Goal: Contribute content: Add original content to the website for others to see

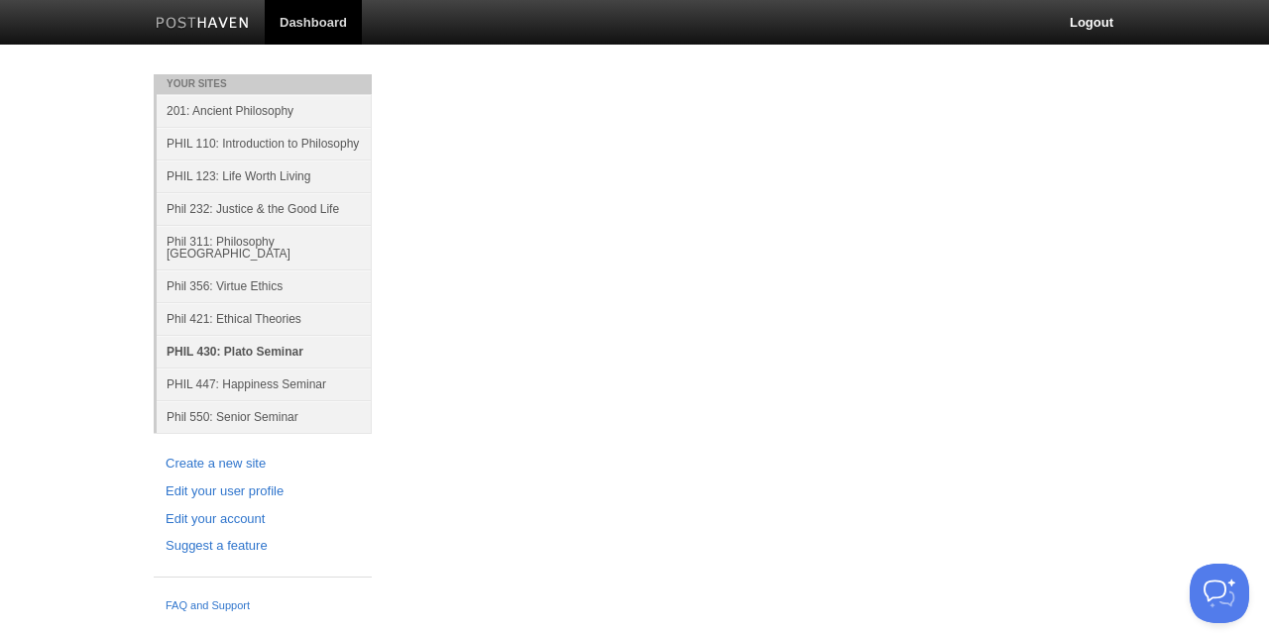
click at [259, 335] on link "PHIL 430: Plato Seminar" at bounding box center [264, 351] width 215 height 33
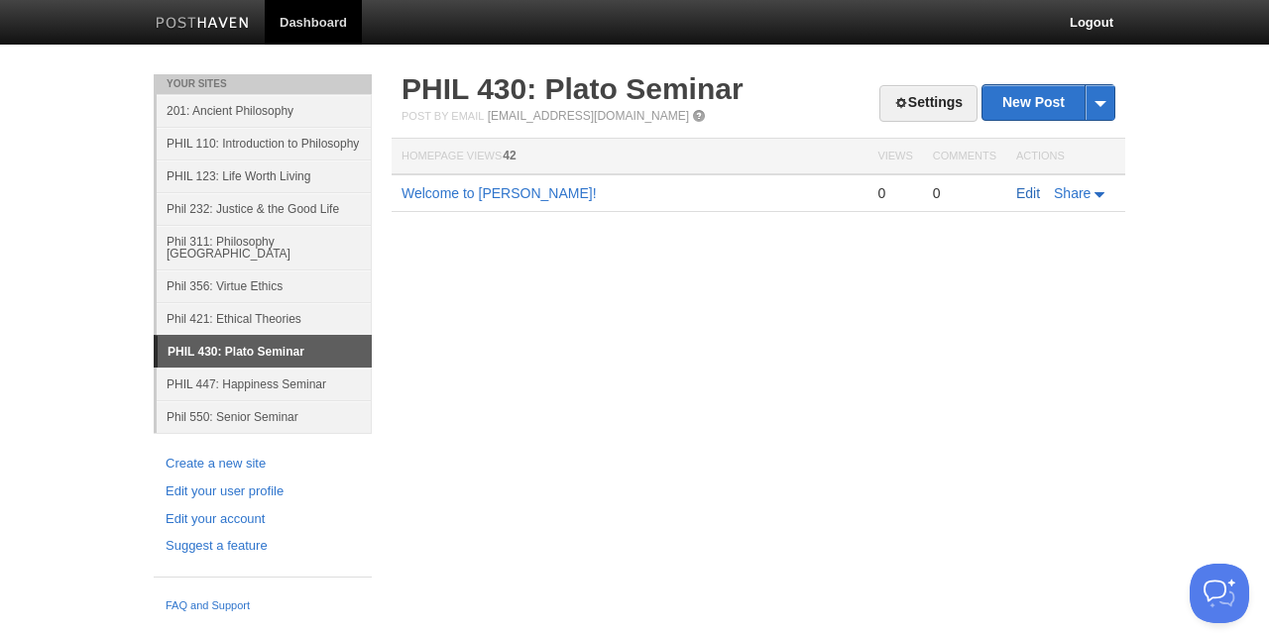
click at [1028, 195] on link "Edit" at bounding box center [1028, 193] width 24 height 16
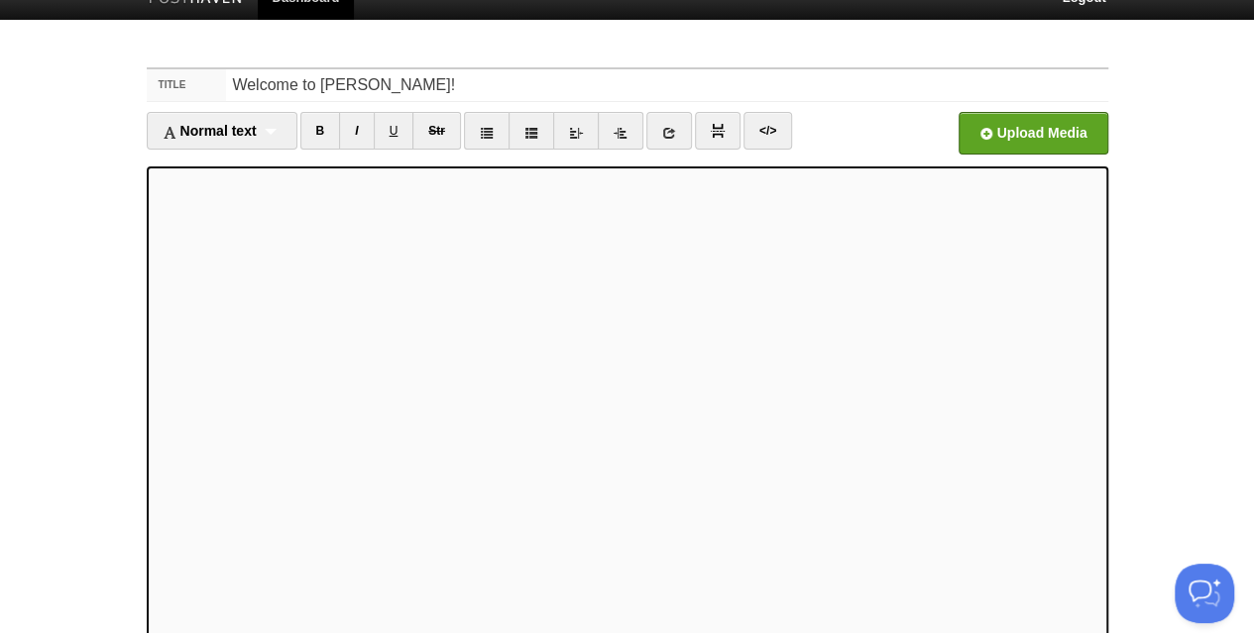
scroll to position [26, 0]
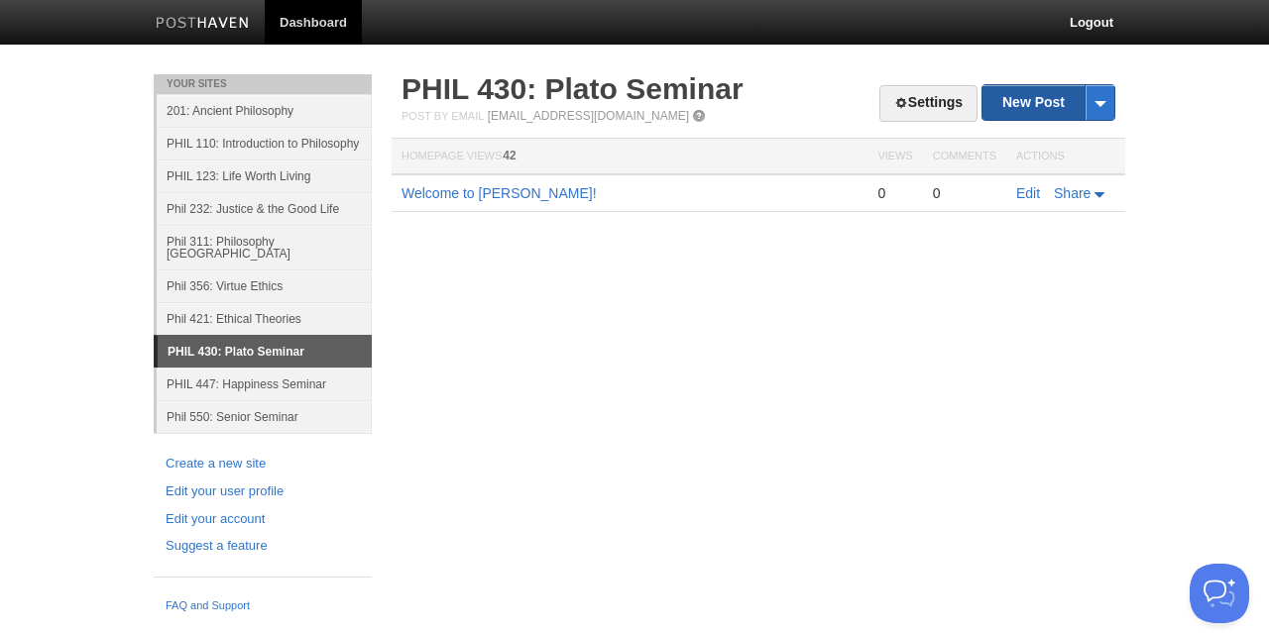
click at [1003, 104] on link "New Post" at bounding box center [1048, 102] width 132 height 35
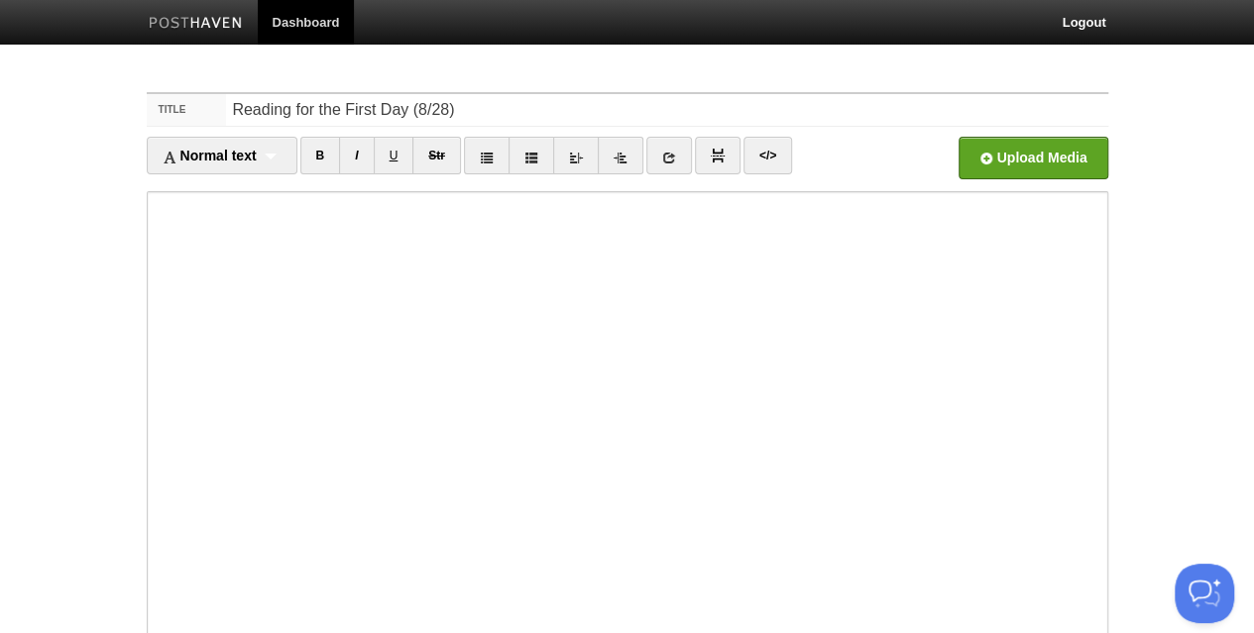
type input "Reading for the First Day (8/28)"
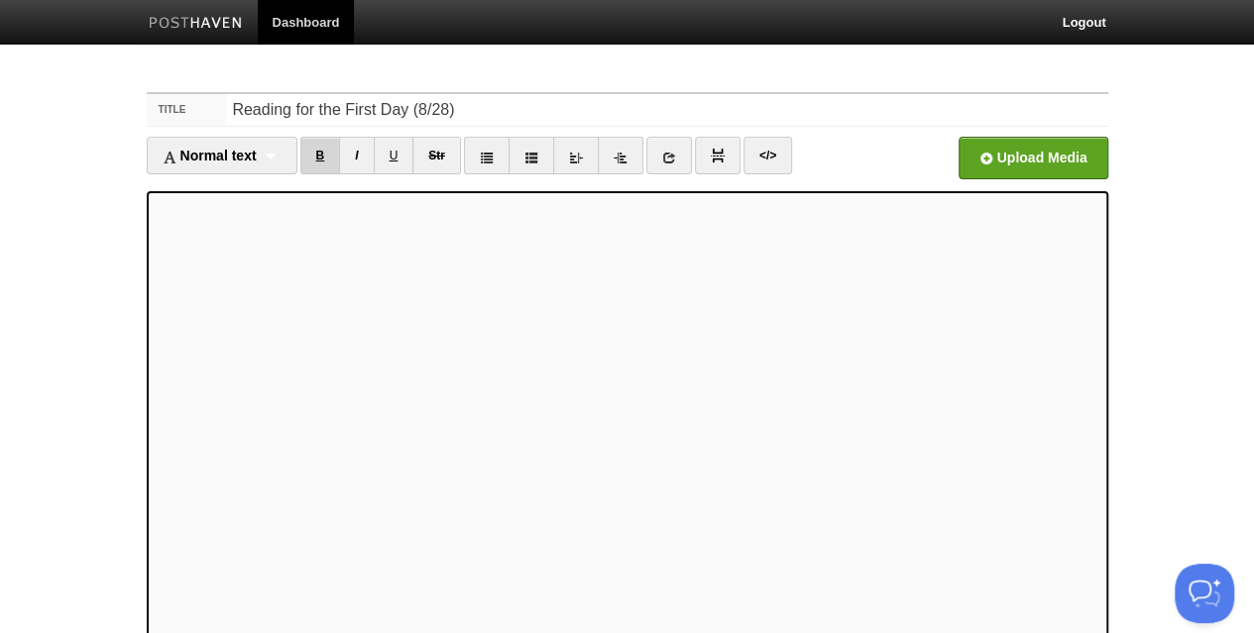
click at [321, 152] on link "B" at bounding box center [320, 156] width 41 height 38
click at [324, 154] on link "B" at bounding box center [320, 156] width 41 height 38
click at [321, 158] on link "B" at bounding box center [320, 156] width 41 height 38
click at [363, 152] on link "I" at bounding box center [356, 156] width 35 height 38
click at [673, 164] on link at bounding box center [669, 156] width 46 height 38
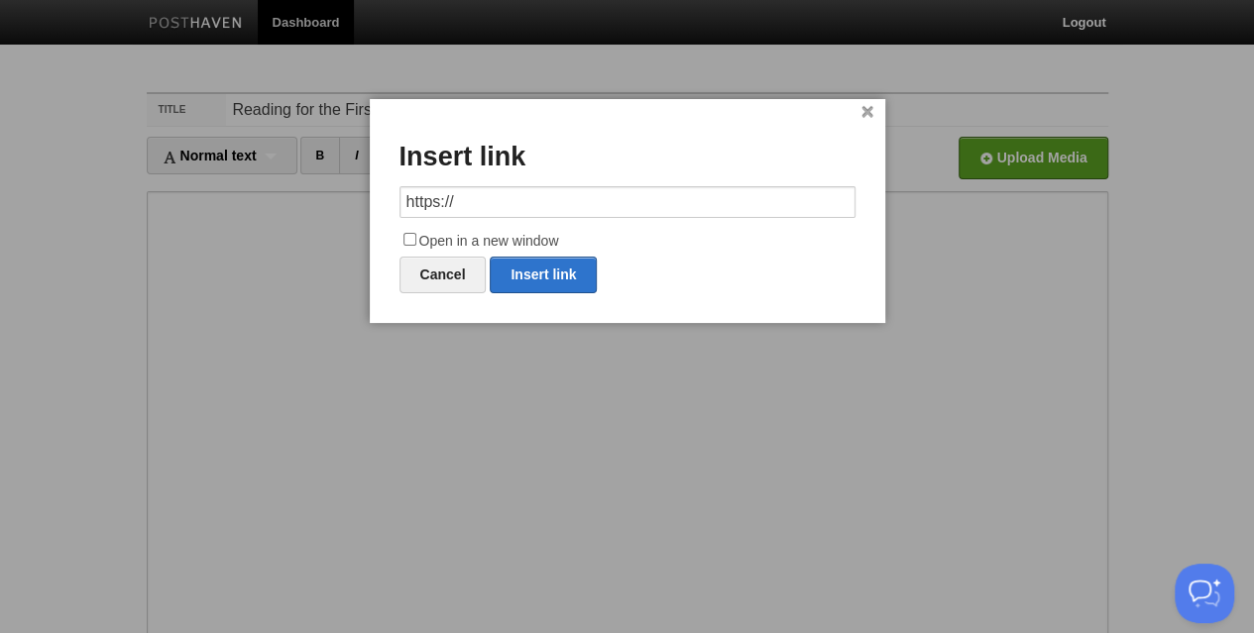
drag, startPoint x: 573, startPoint y: 199, endPoint x: 394, endPoint y: 197, distance: 179.4
click at [394, 197] on div "× Insert link https:// Open in a new window Cancel Insert link" at bounding box center [627, 211] width 515 height 224
click at [519, 271] on link "Insert link" at bounding box center [543, 275] width 107 height 37
type input "https://"
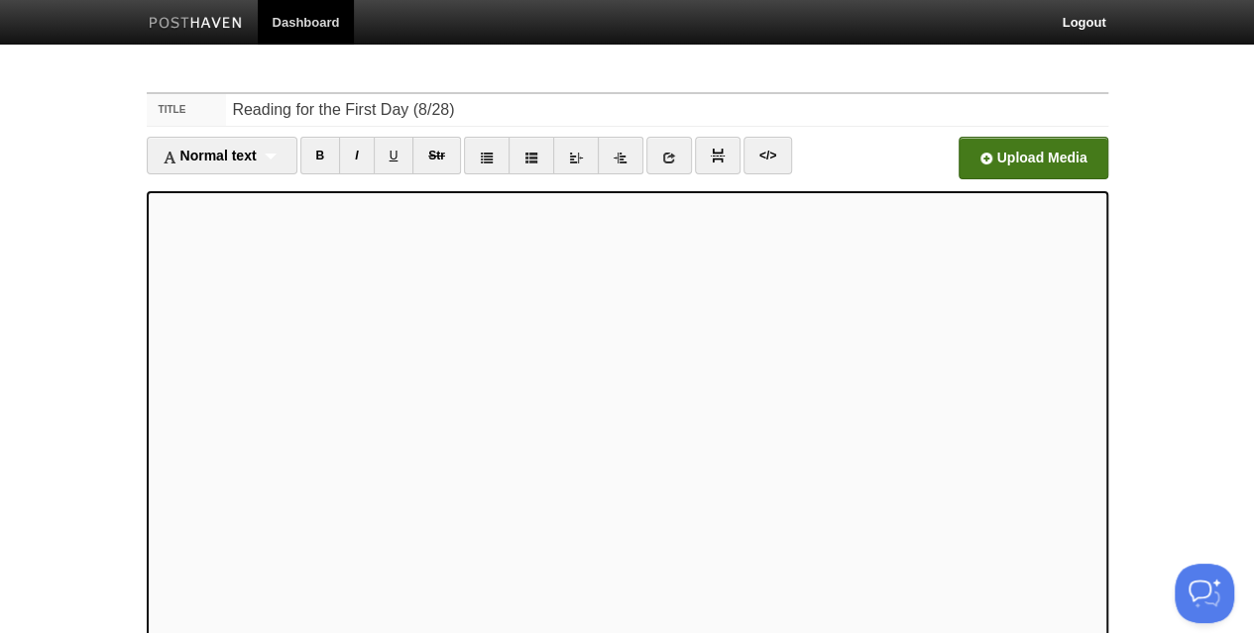
click at [1029, 158] on input "file" at bounding box center [434, 163] width 1501 height 101
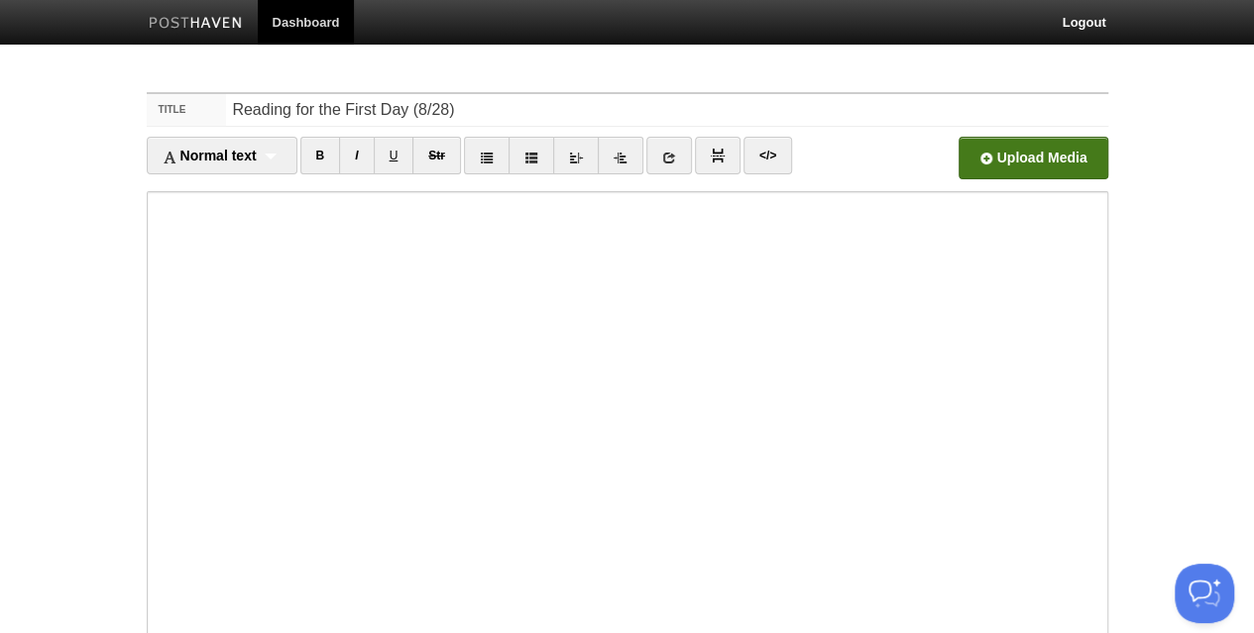
click at [1013, 161] on input "file" at bounding box center [434, 163] width 1501 height 101
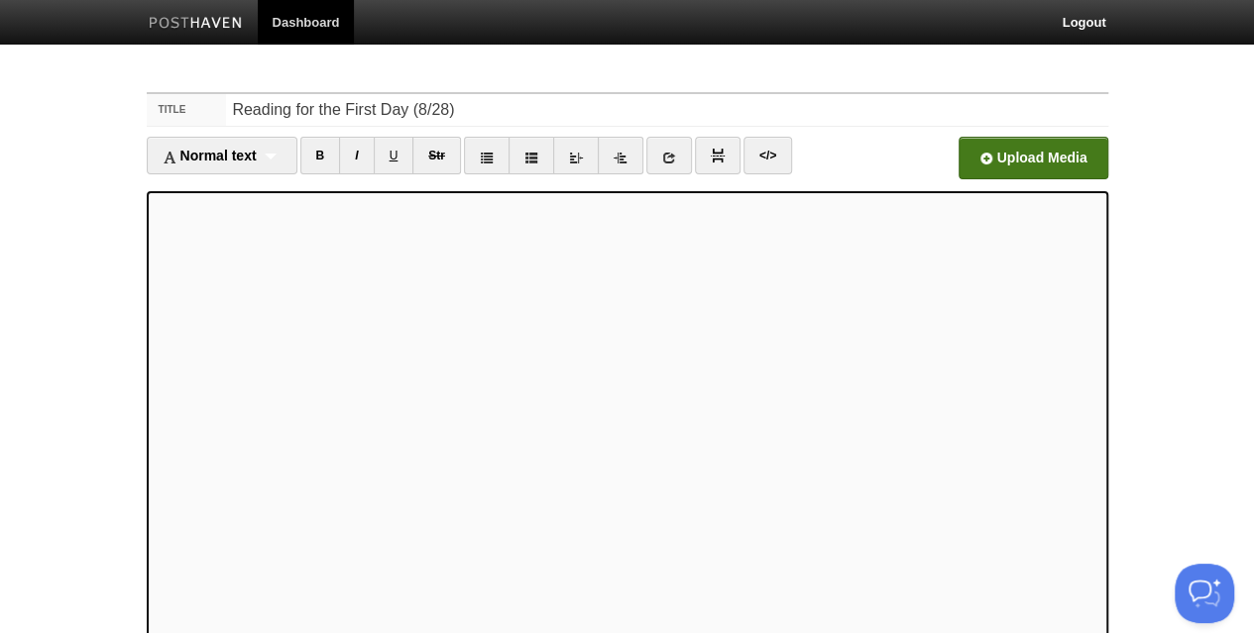
click at [989, 163] on input "file" at bounding box center [434, 163] width 1501 height 101
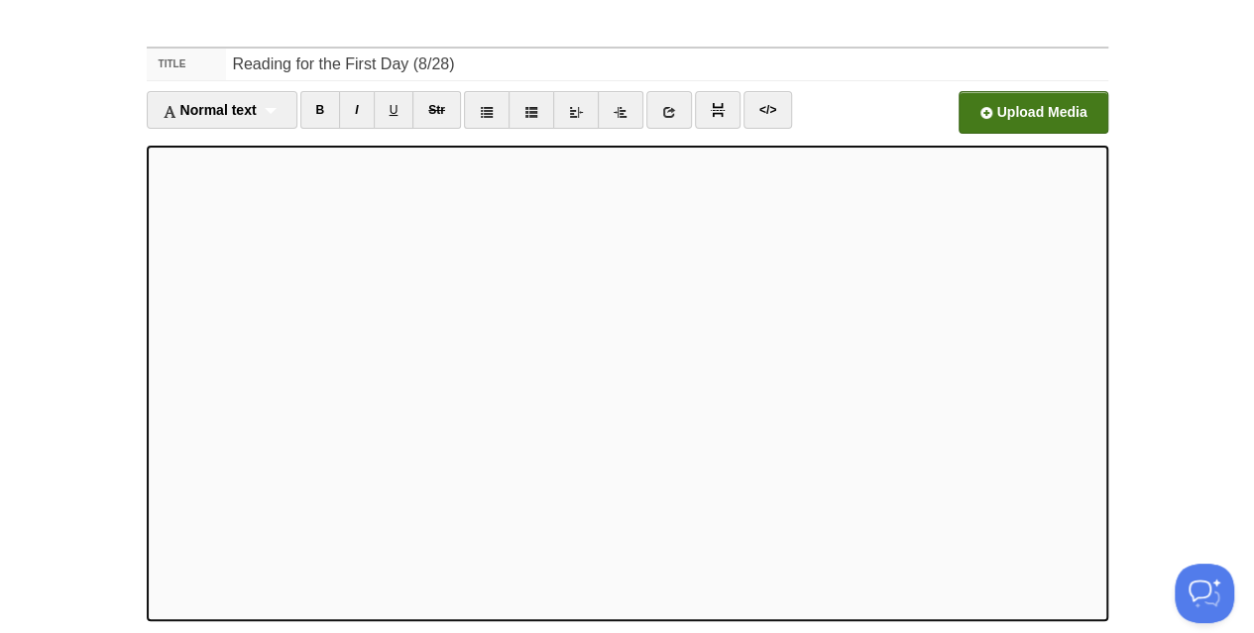
scroll to position [54, 0]
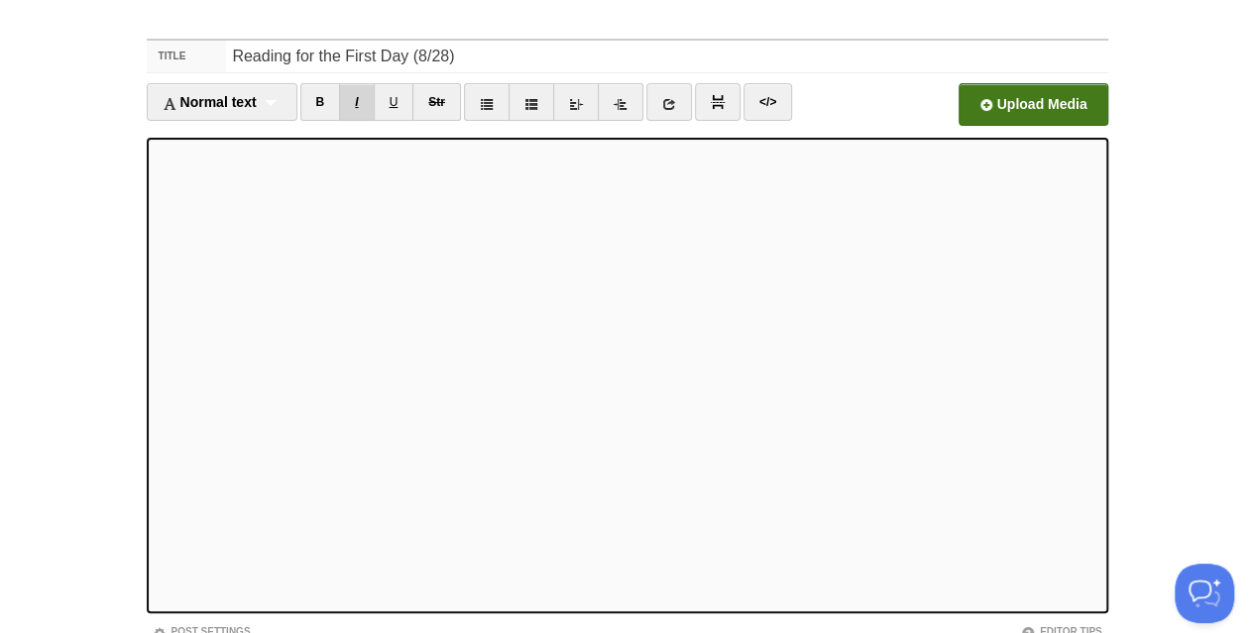
click at [369, 97] on link "I" at bounding box center [356, 102] width 35 height 38
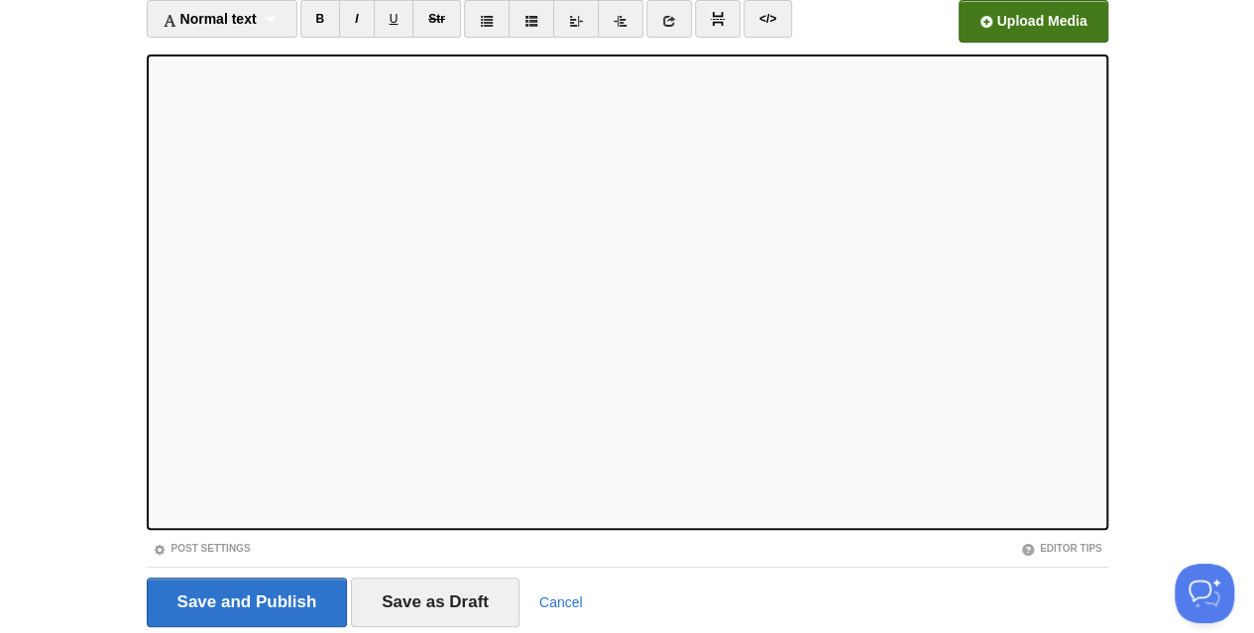
scroll to position [139, 0]
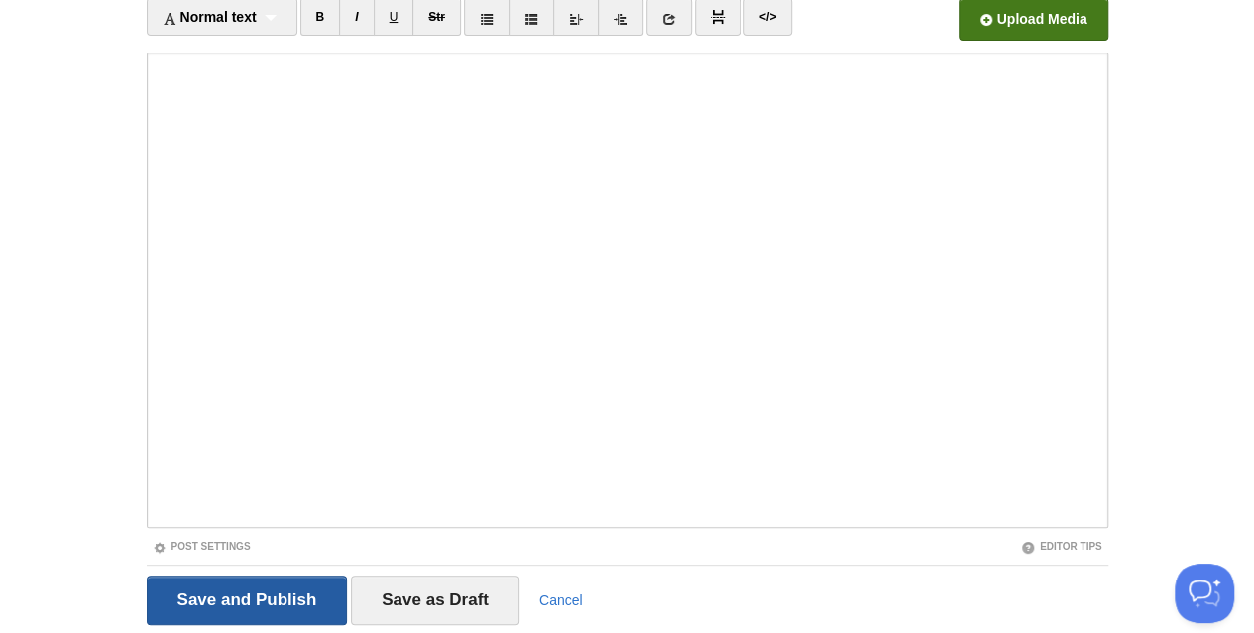
click at [207, 598] on input "Save and Publish" at bounding box center [247, 601] width 201 height 50
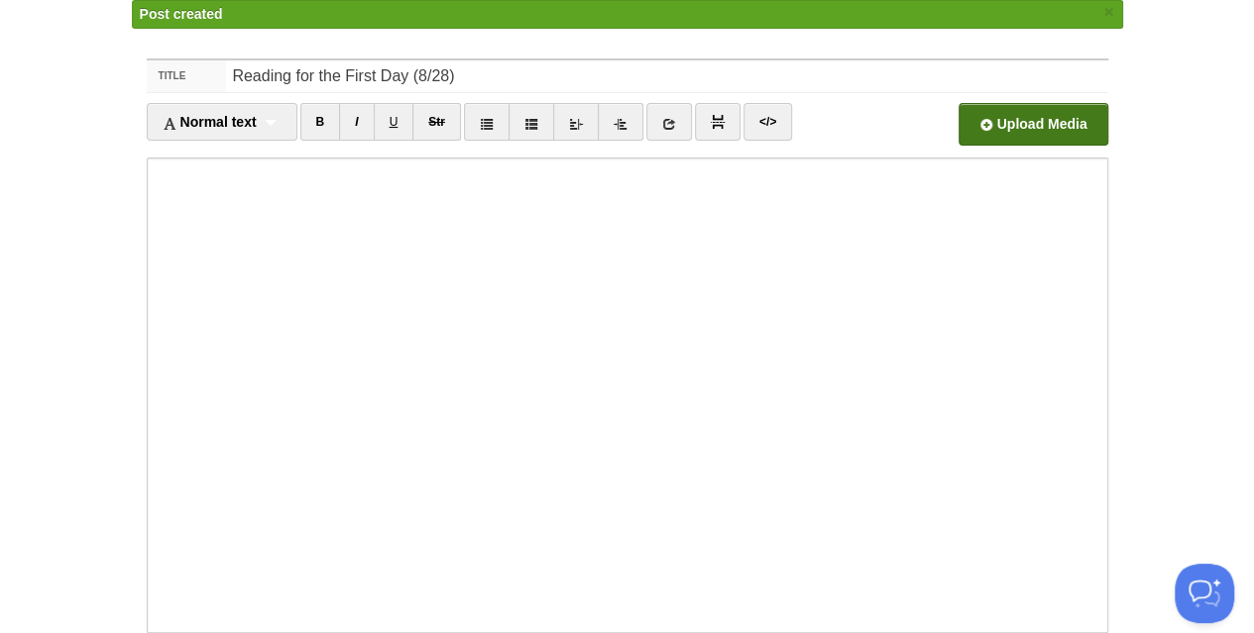
scroll to position [12, 0]
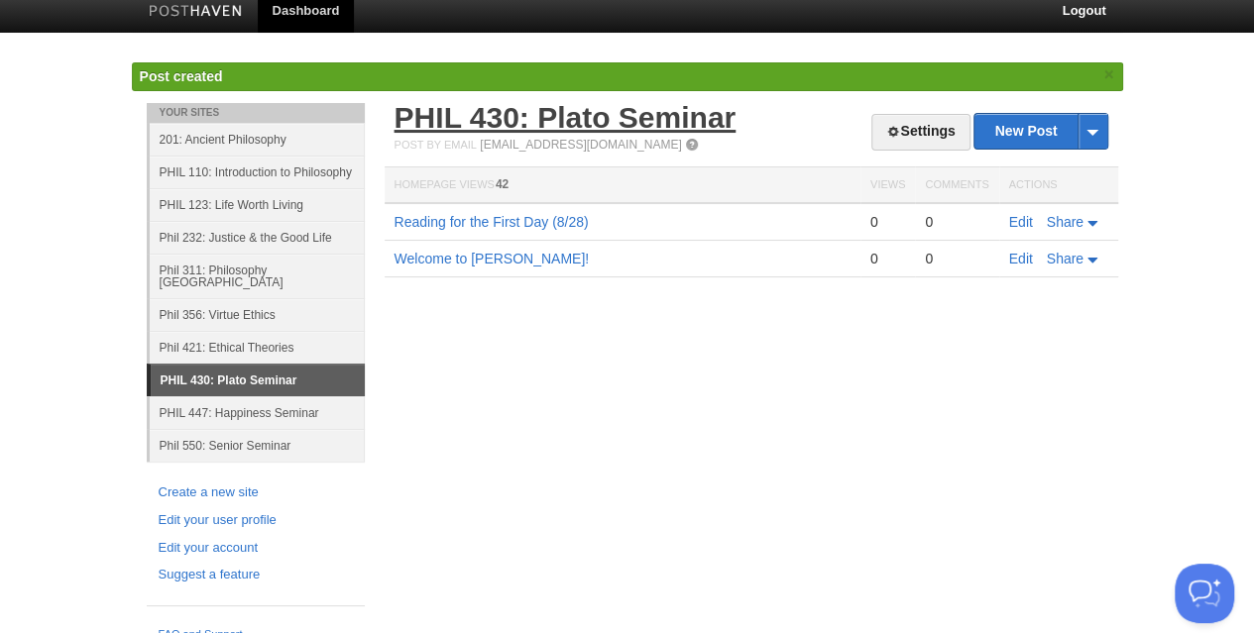
click at [503, 121] on link "PHIL 430: Plato Seminar" at bounding box center [566, 117] width 342 height 33
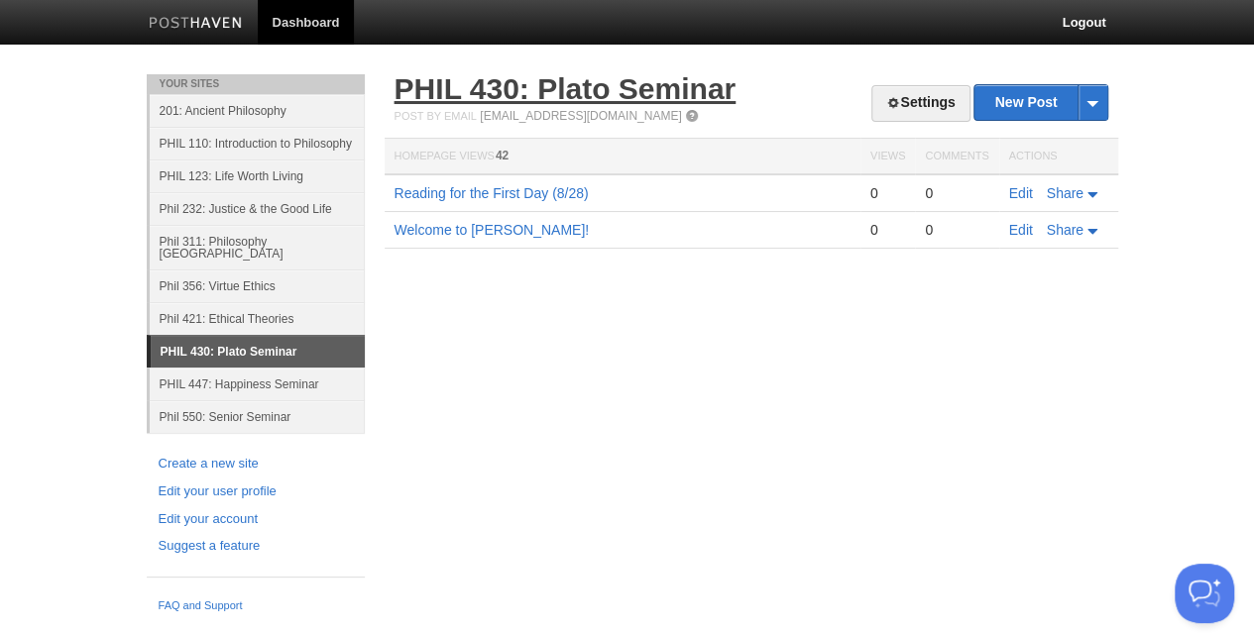
scroll to position [0, 0]
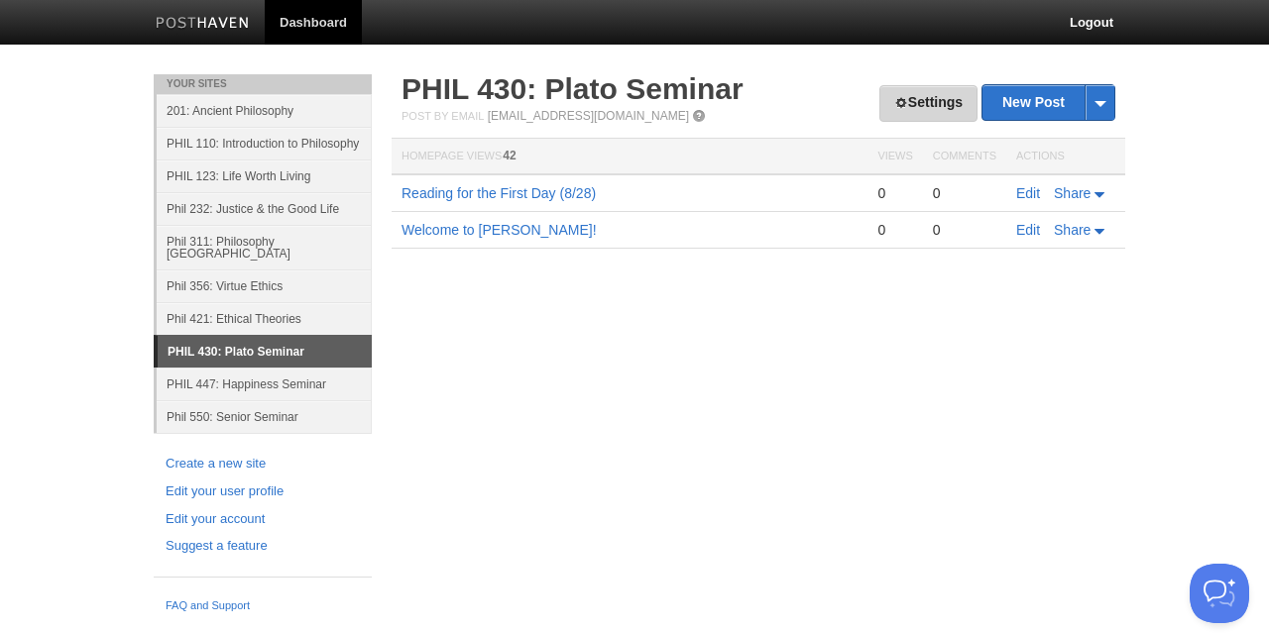
click at [940, 107] on link "Settings" at bounding box center [928, 103] width 98 height 37
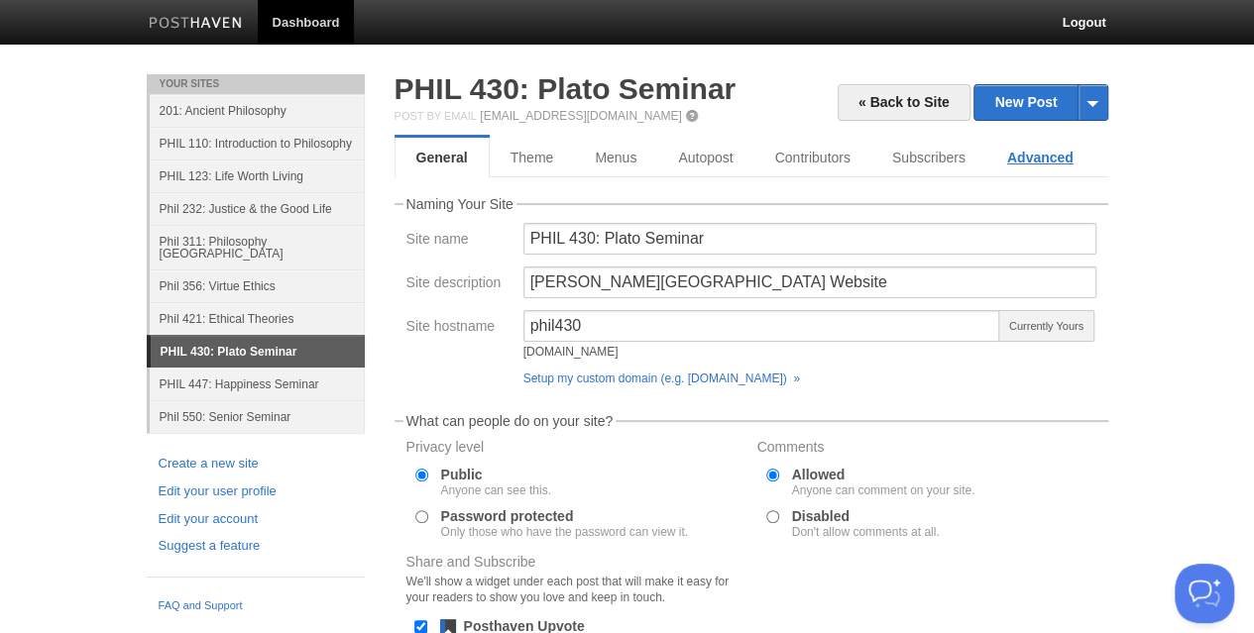
click at [1023, 152] on link "Advanced" at bounding box center [1040, 158] width 108 height 40
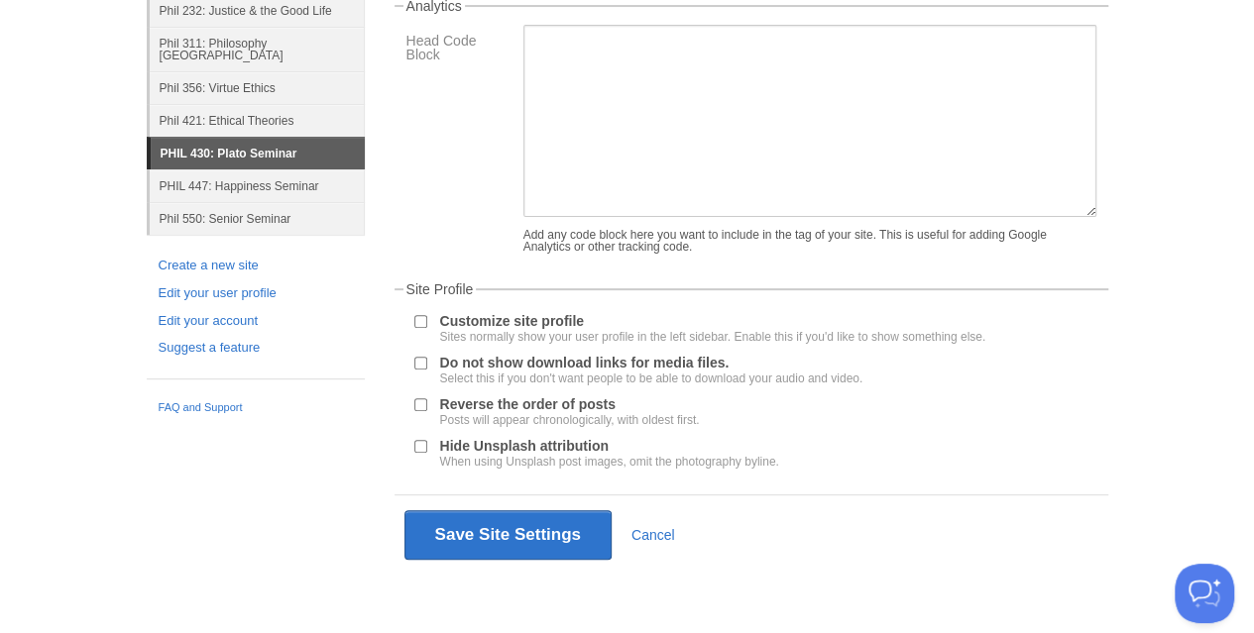
scroll to position [203, 0]
click at [424, 399] on div at bounding box center [420, 405] width 20 height 19
click at [424, 399] on input "Reverse the order of posts Posts will appear chronologically, with oldest first." at bounding box center [420, 405] width 13 height 13
checkbox input "true"
click at [456, 560] on div "Save Site Settings Cancel" at bounding box center [752, 535] width 714 height 80
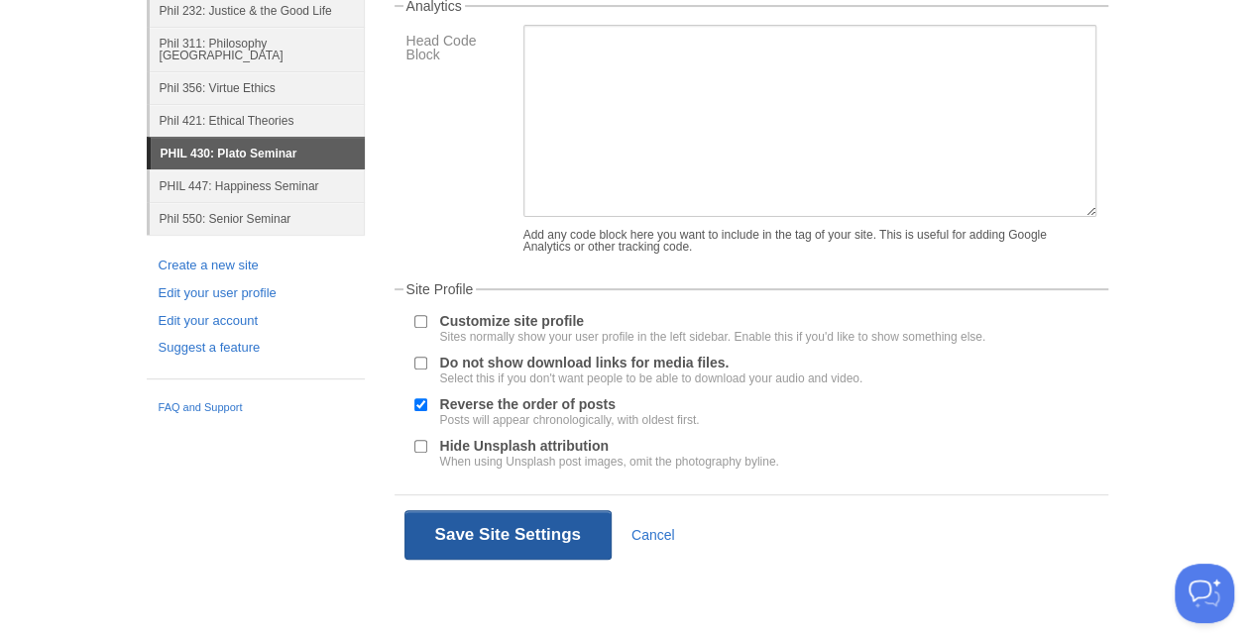
click at [458, 530] on button "Save Site Settings" at bounding box center [507, 536] width 207 height 50
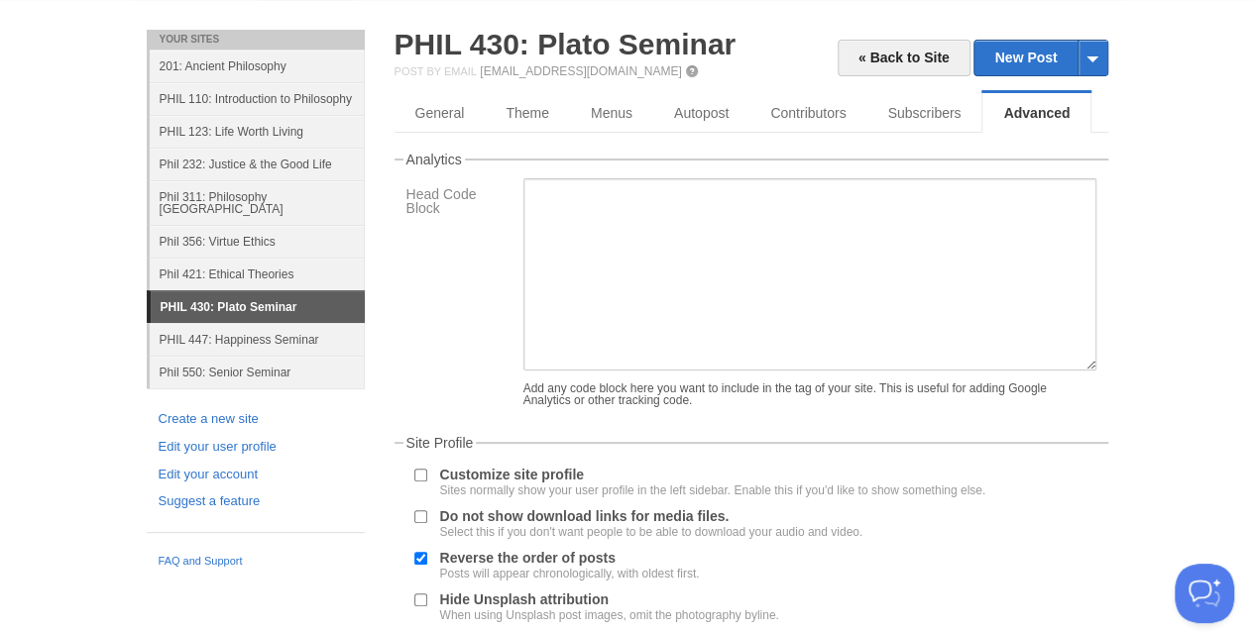
scroll to position [0, 0]
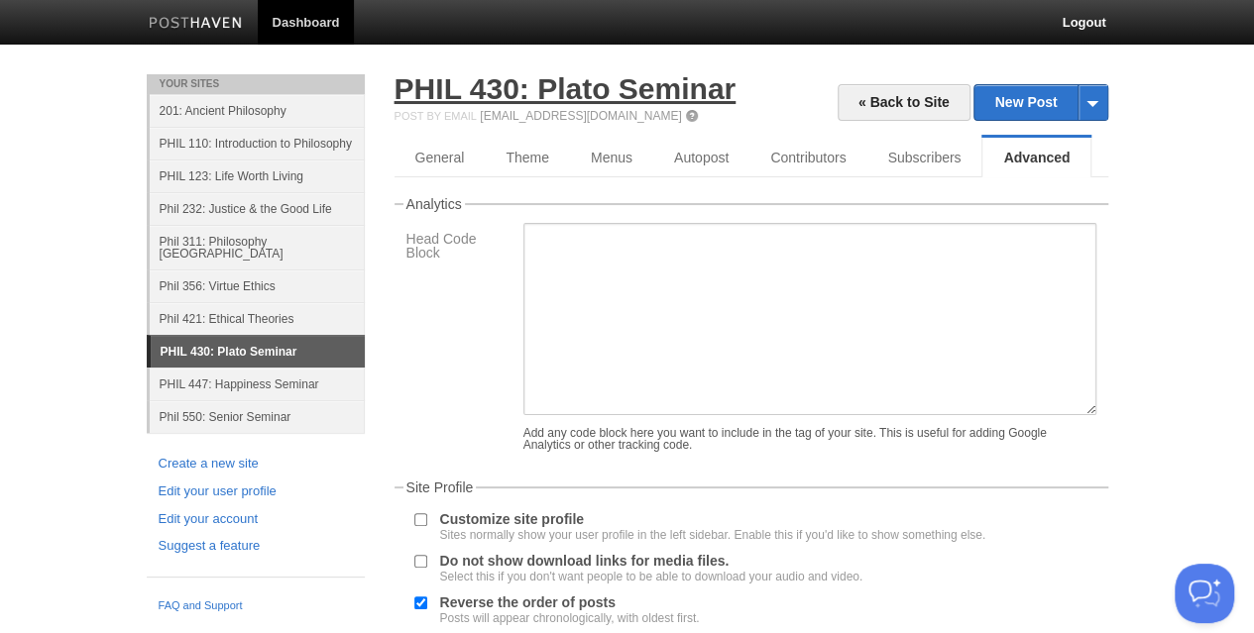
click at [597, 90] on link "PHIL 430: Plato Seminar" at bounding box center [566, 88] width 342 height 33
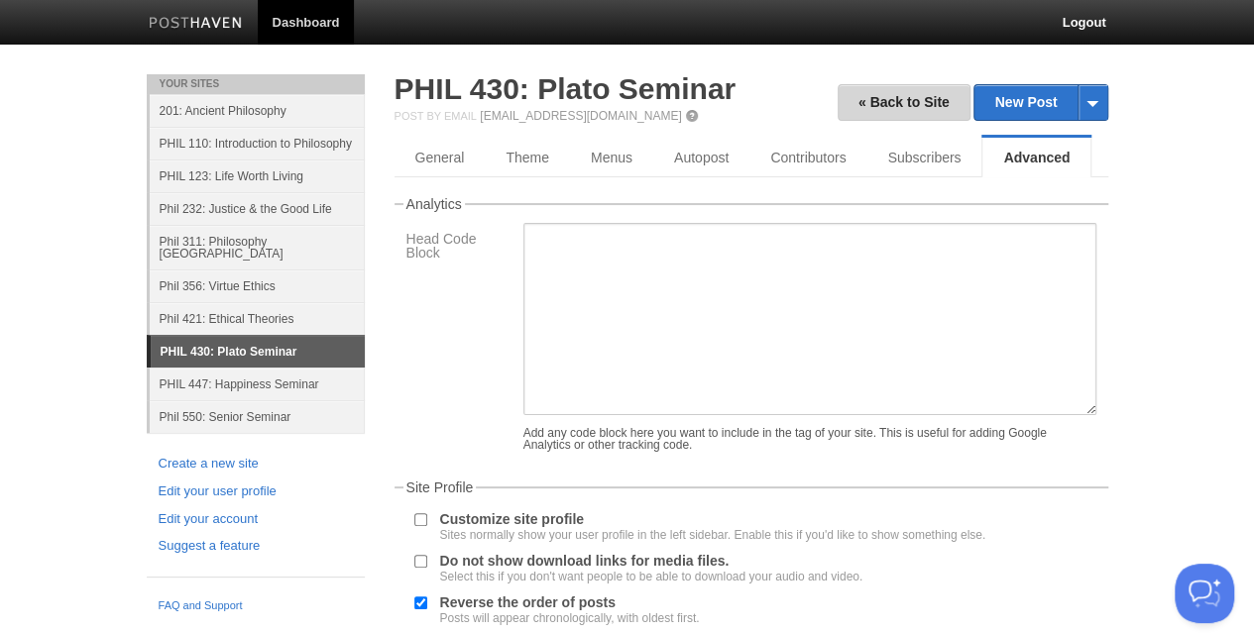
click at [935, 103] on link "« Back to Site" at bounding box center [904, 102] width 133 height 37
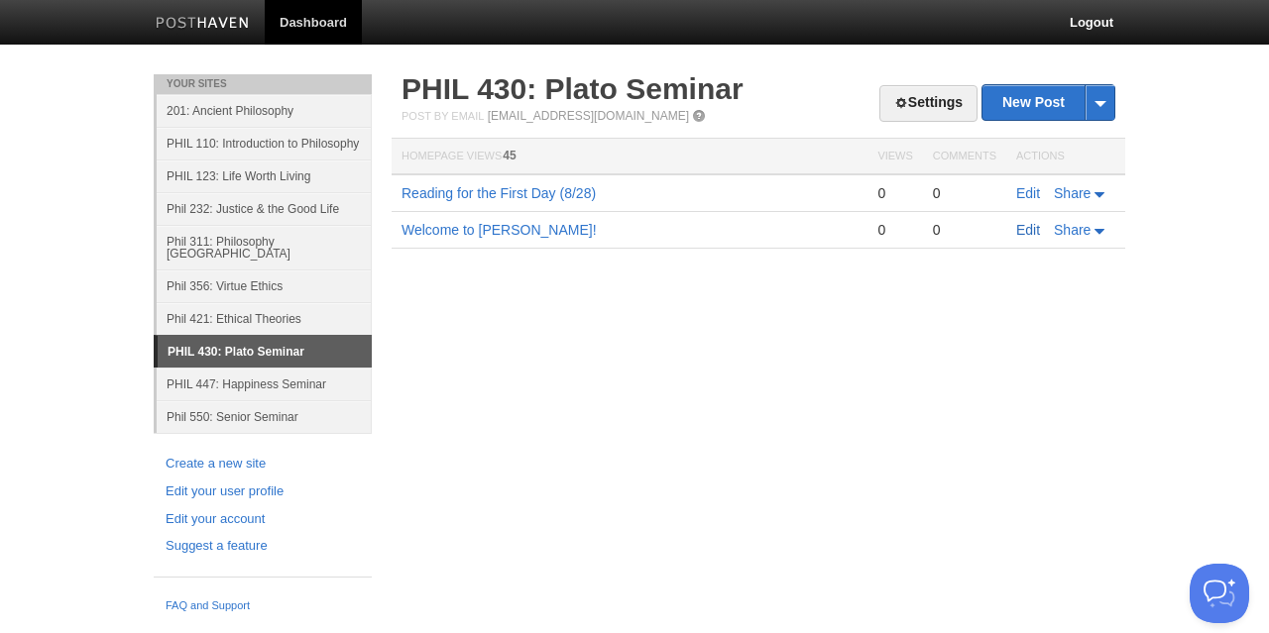
click at [1025, 228] on link "Edit" at bounding box center [1028, 230] width 24 height 16
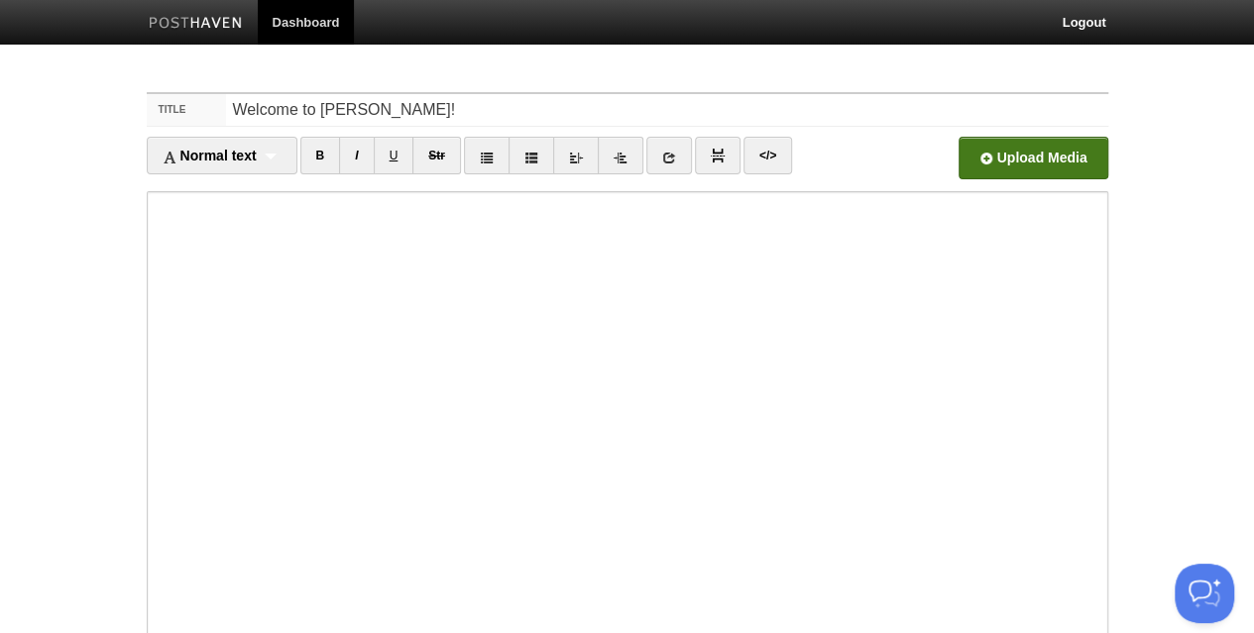
click at [1015, 166] on input "file" at bounding box center [434, 163] width 1501 height 101
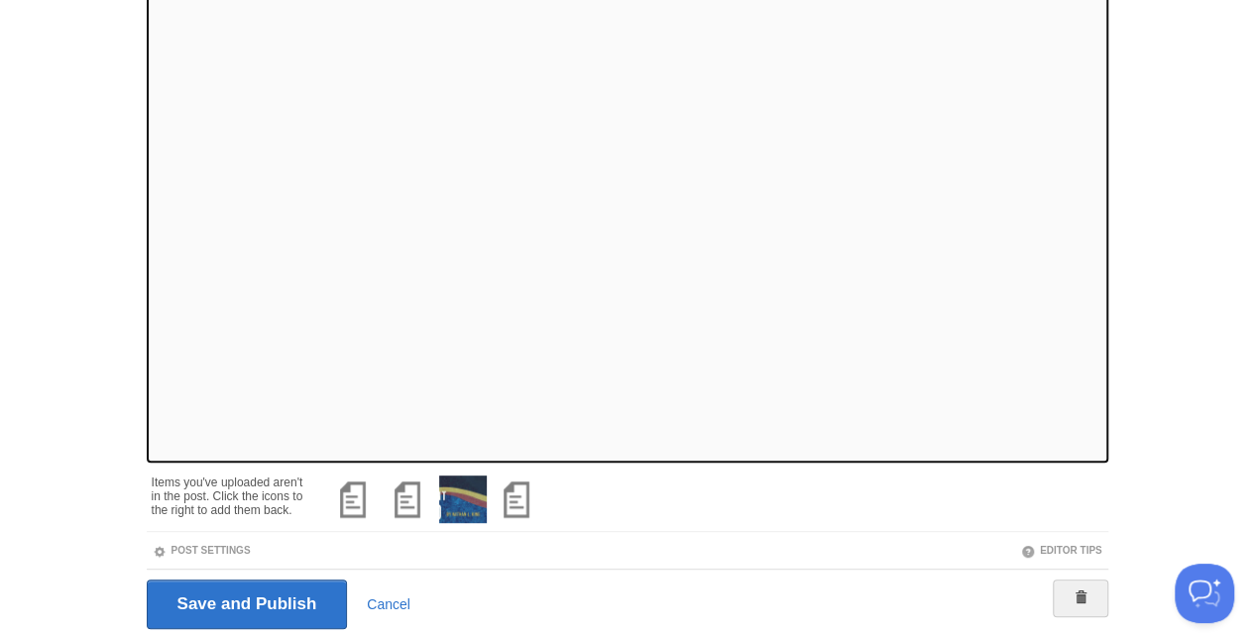
scroll to position [272, 0]
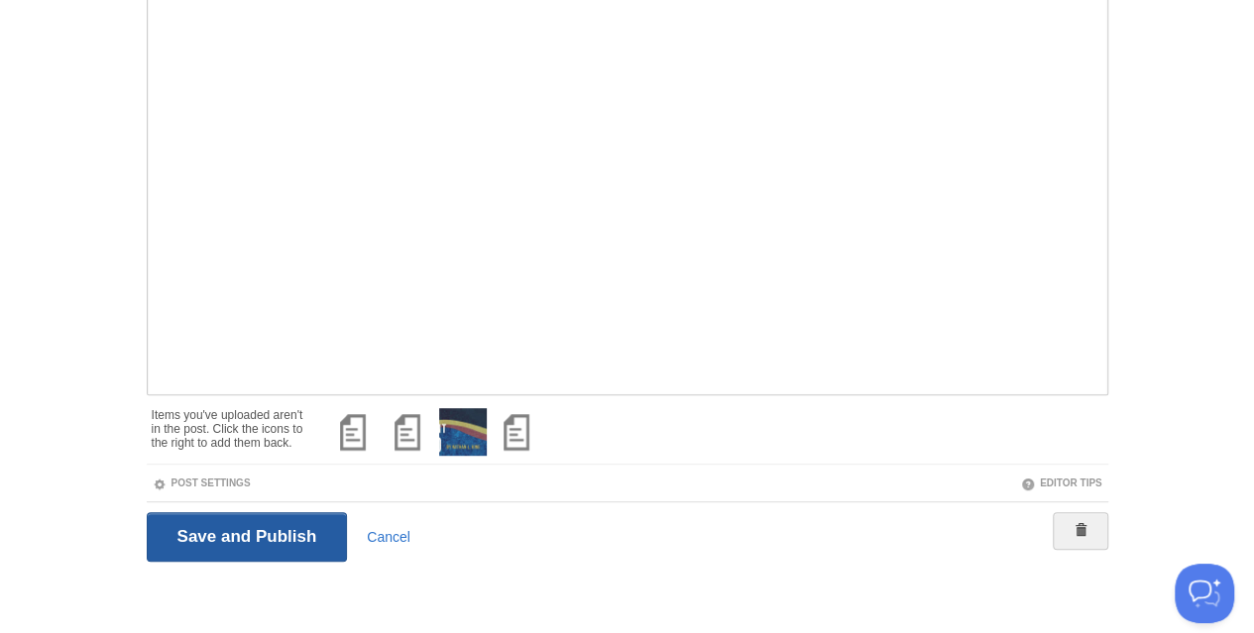
click at [185, 541] on input "Save and Publish" at bounding box center [247, 537] width 201 height 50
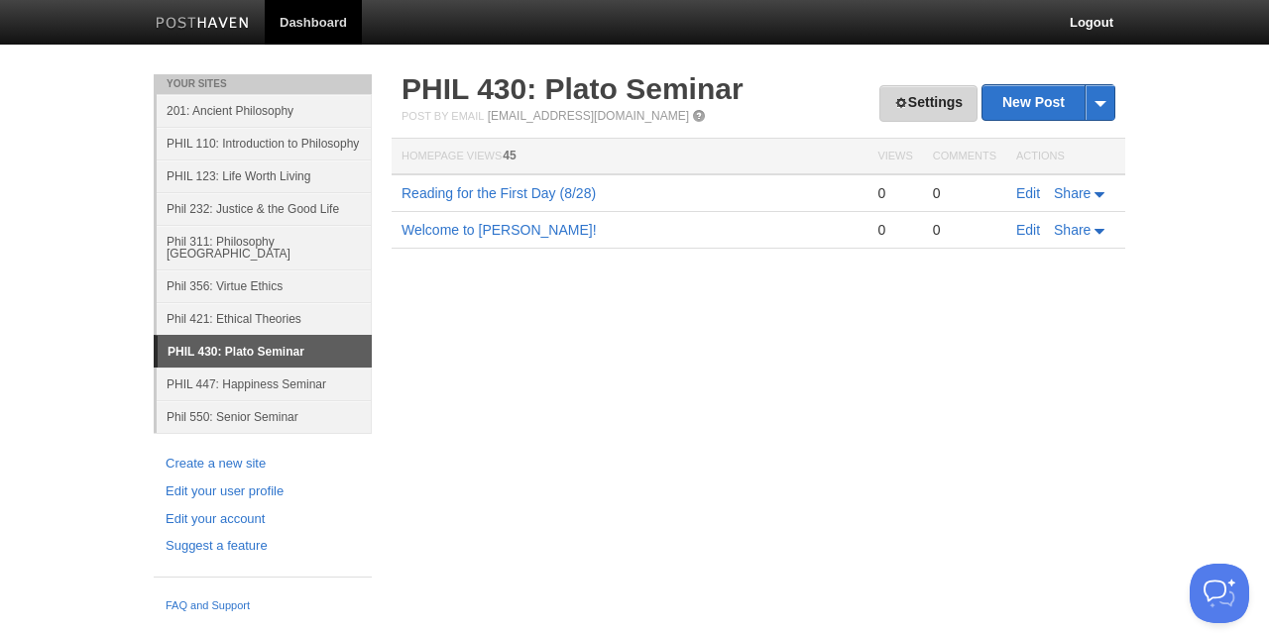
click at [942, 111] on link "Settings" at bounding box center [928, 103] width 98 height 37
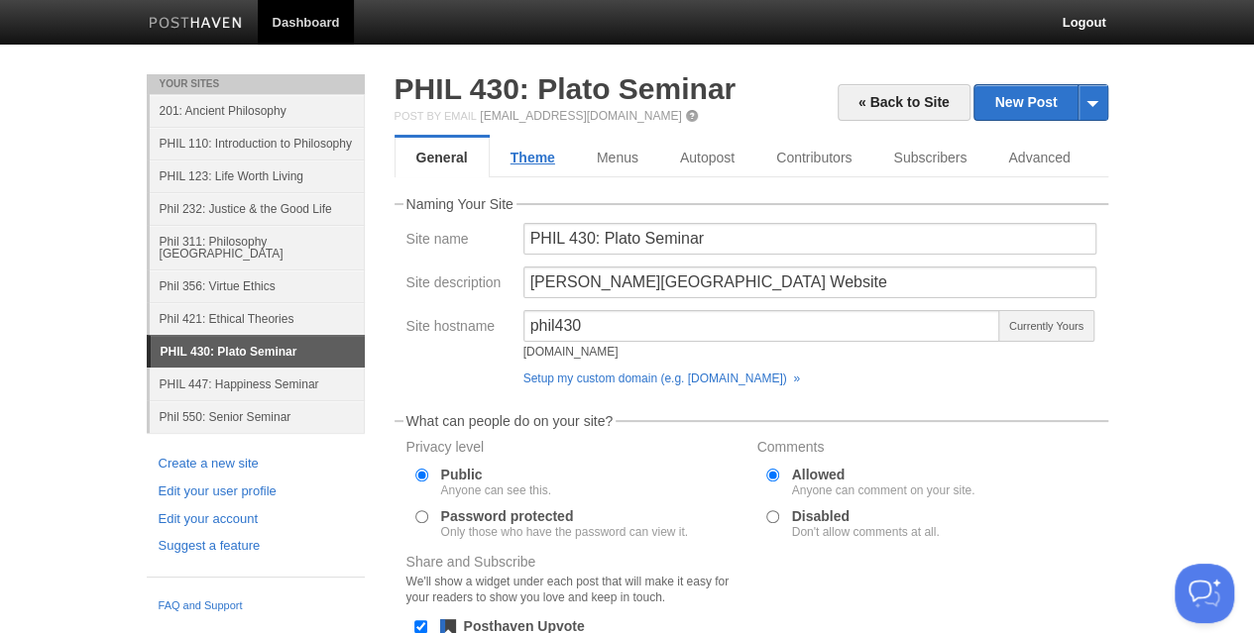
click at [539, 156] on link "Theme" at bounding box center [533, 158] width 86 height 40
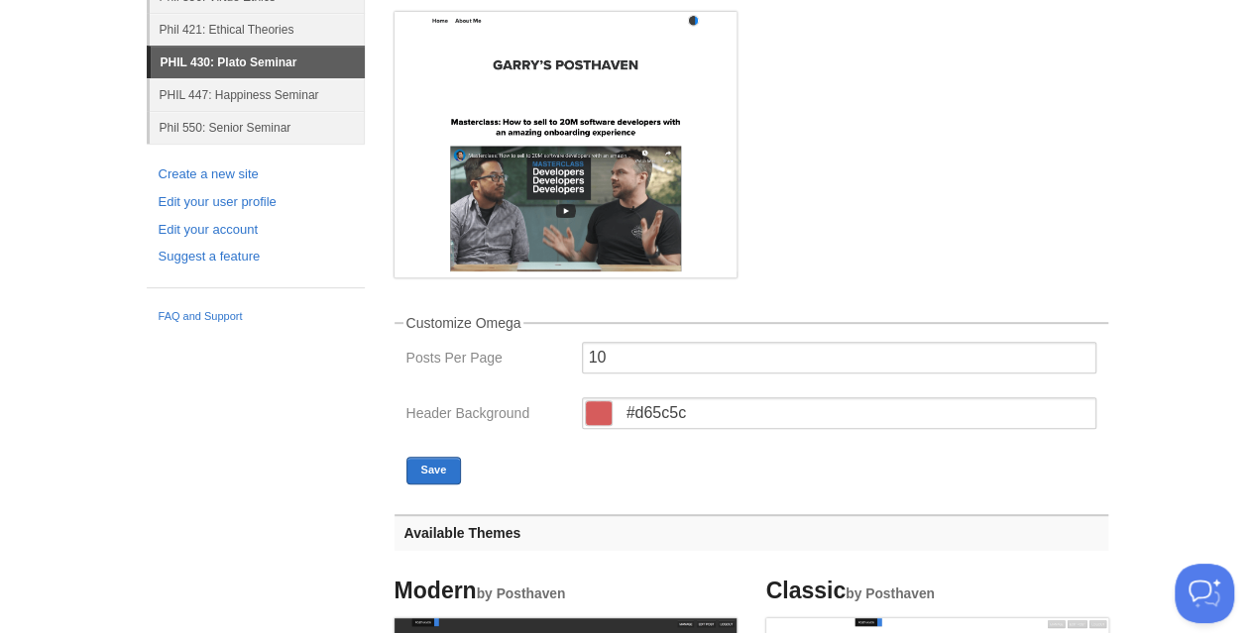
scroll to position [297, 0]
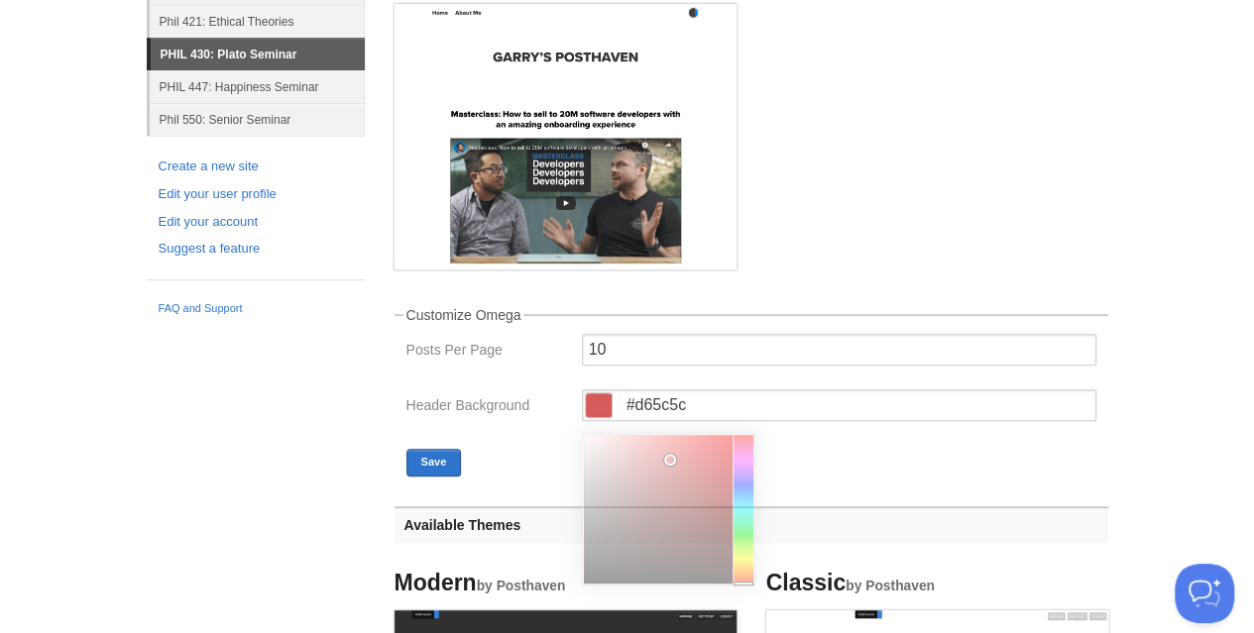
click at [597, 408] on span at bounding box center [599, 406] width 26 height 24
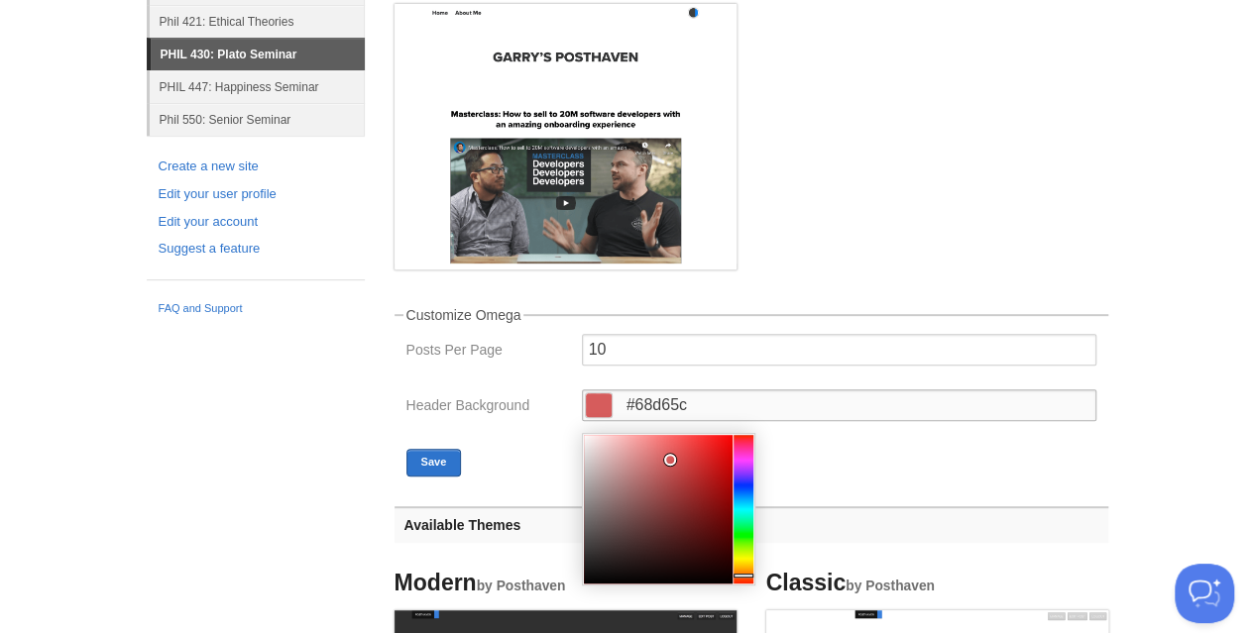
click at [748, 537] on div at bounding box center [744, 509] width 20 height 149
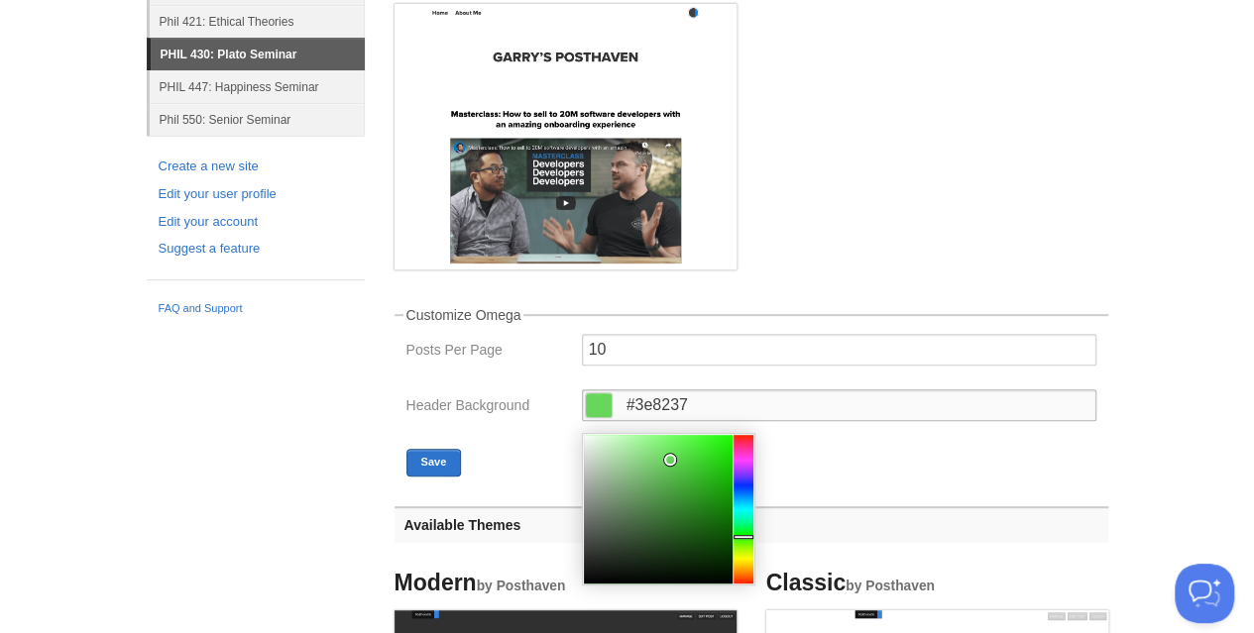
click at [669, 509] on div at bounding box center [658, 509] width 149 height 149
click at [742, 449] on div at bounding box center [744, 509] width 20 height 149
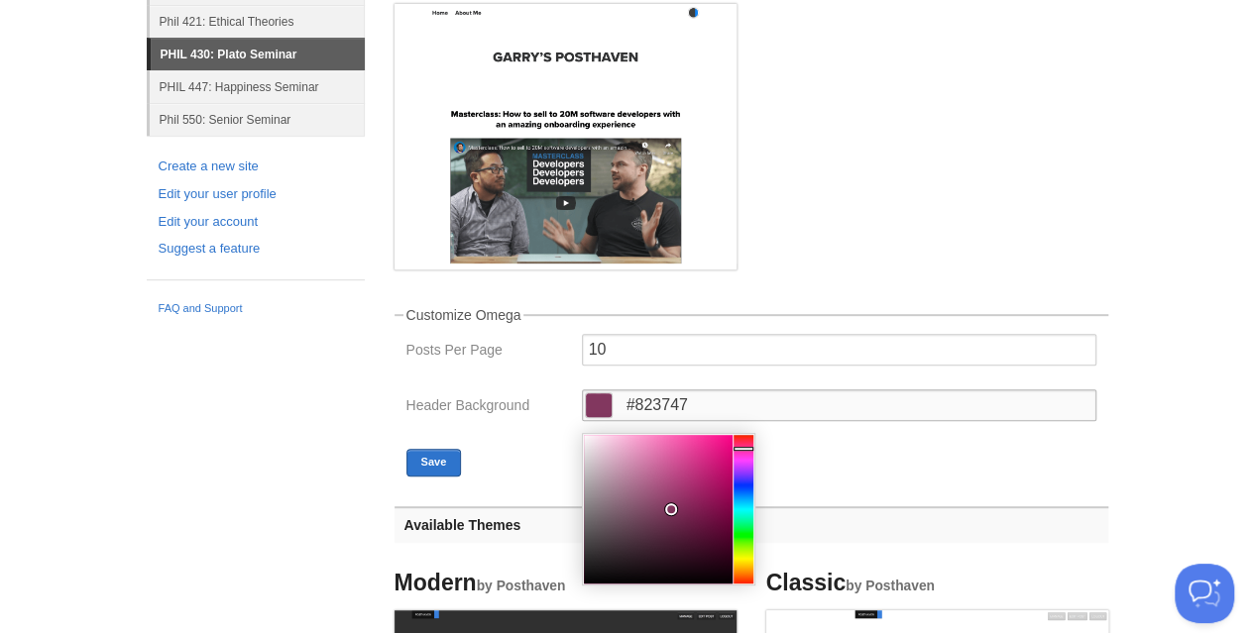
click at [745, 441] on div at bounding box center [744, 509] width 20 height 149
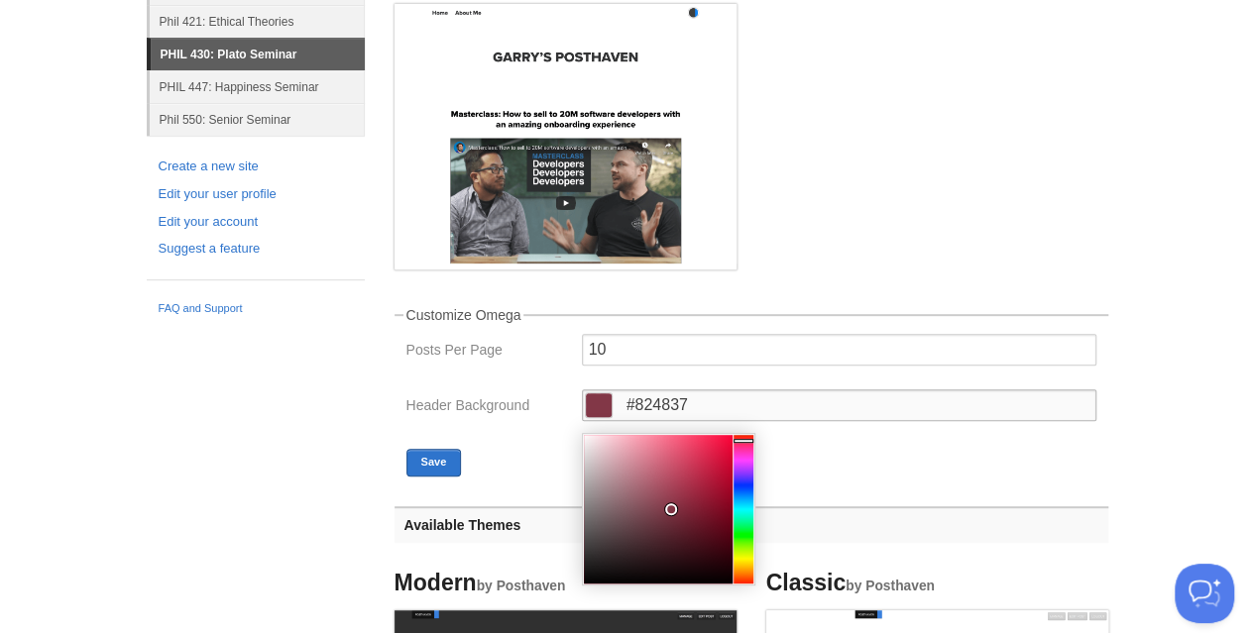
click at [744, 579] on div at bounding box center [744, 509] width 20 height 149
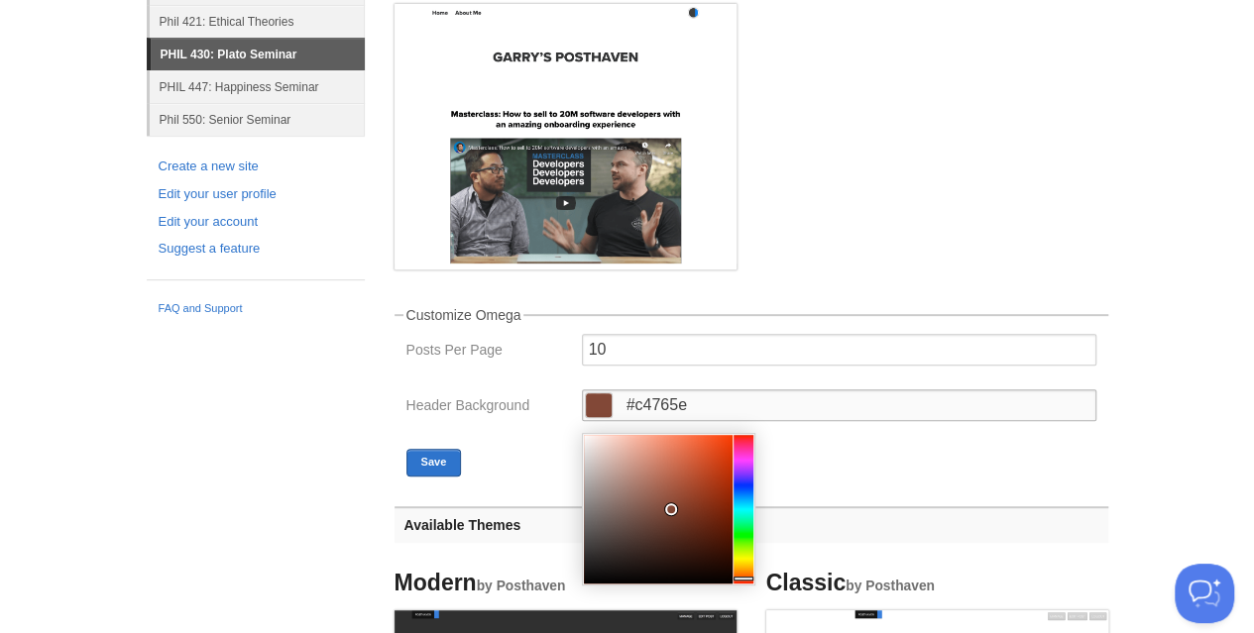
click at [660, 470] on div at bounding box center [658, 509] width 149 height 149
click at [661, 493] on div at bounding box center [658, 509] width 149 height 149
click at [658, 459] on div at bounding box center [658, 509] width 149 height 149
click at [750, 582] on div at bounding box center [744, 509] width 20 height 149
click at [686, 449] on div at bounding box center [658, 509] width 149 height 149
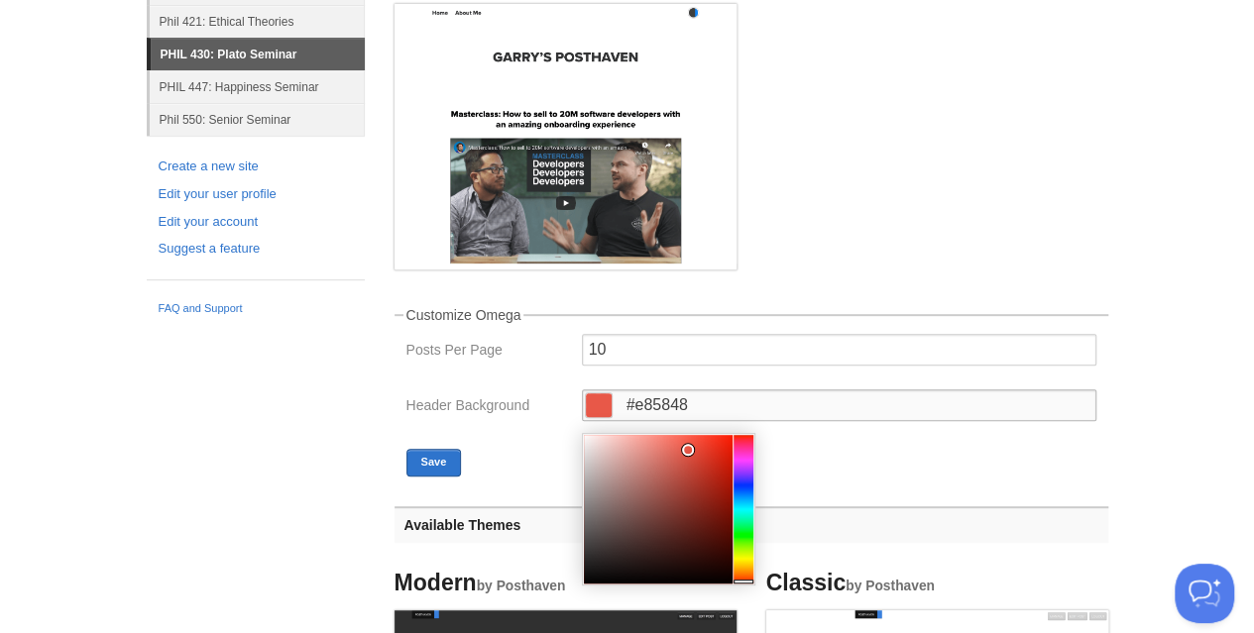
type input "#f26d5e"
click at [673, 443] on div at bounding box center [658, 509] width 149 height 149
click at [438, 458] on button "Save" at bounding box center [434, 463] width 56 height 28
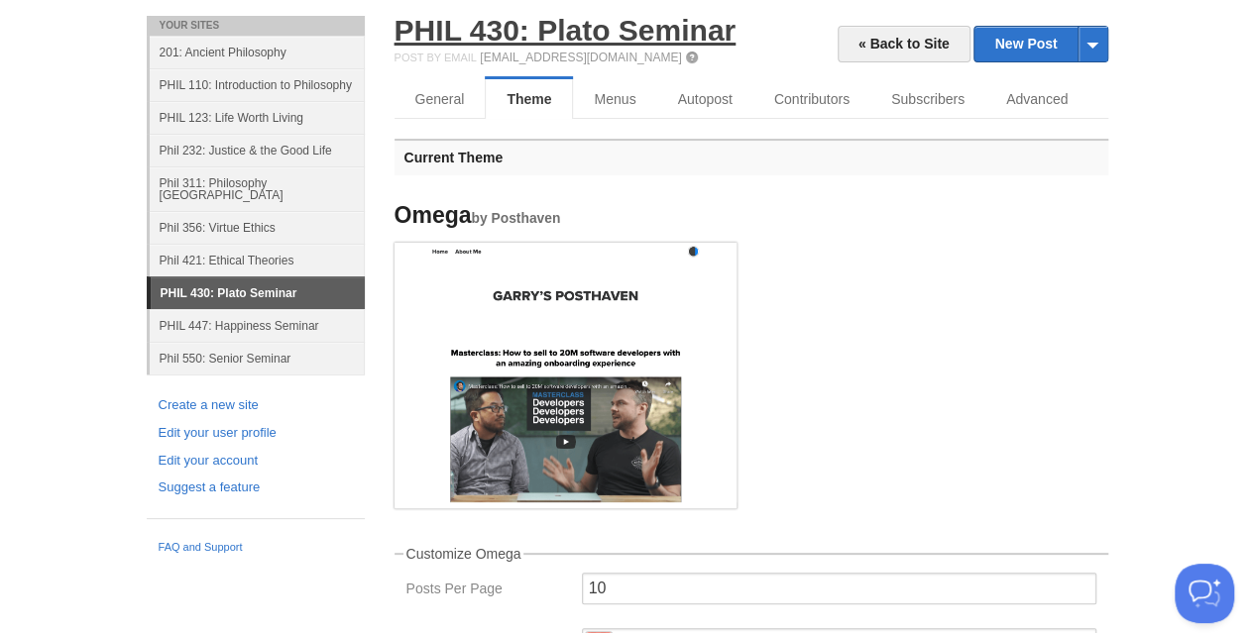
scroll to position [0, 0]
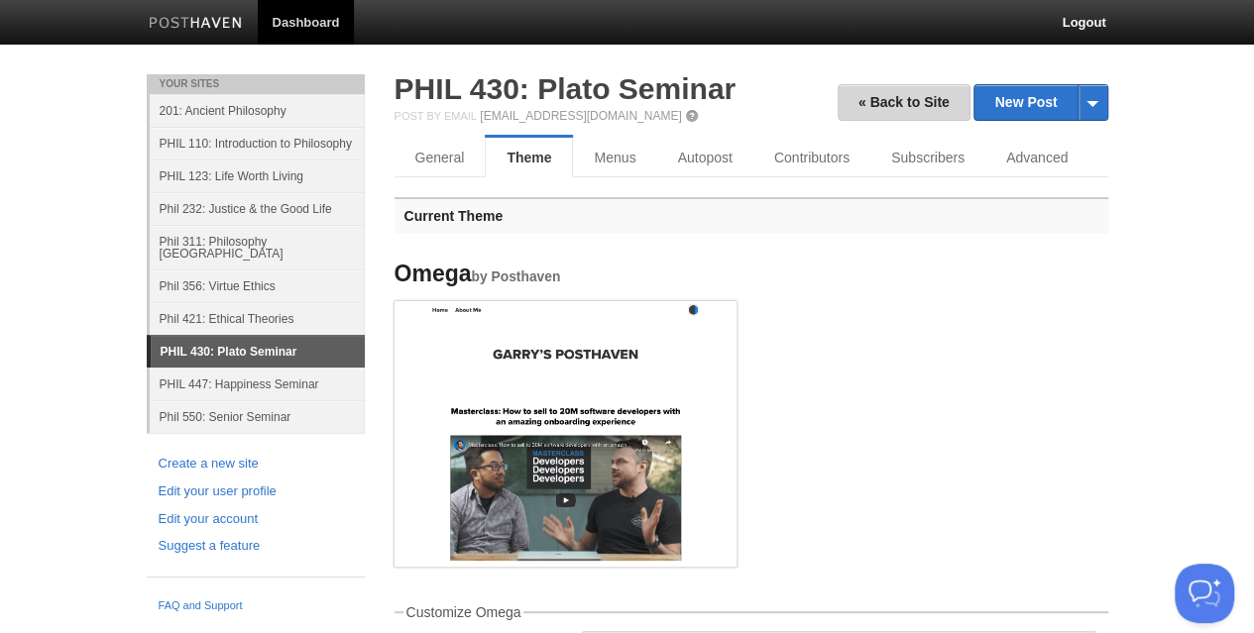
click at [886, 100] on link "« Back to Site" at bounding box center [904, 102] width 133 height 37
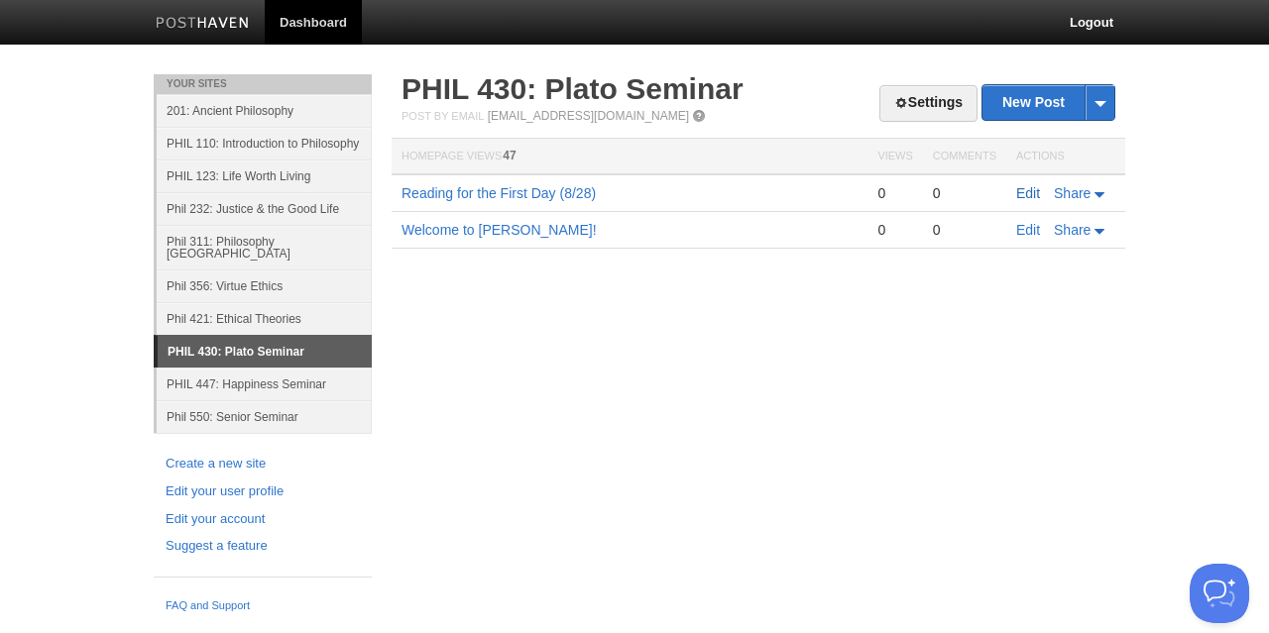
click at [1022, 189] on link "Edit" at bounding box center [1028, 193] width 24 height 16
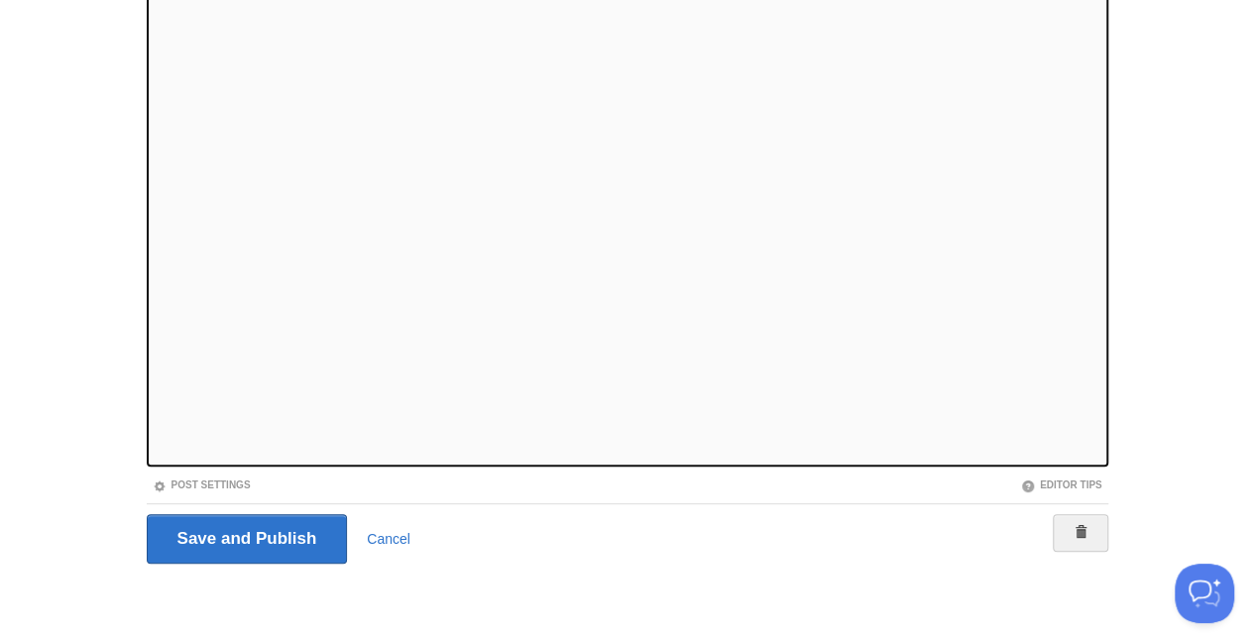
scroll to position [202, 0]
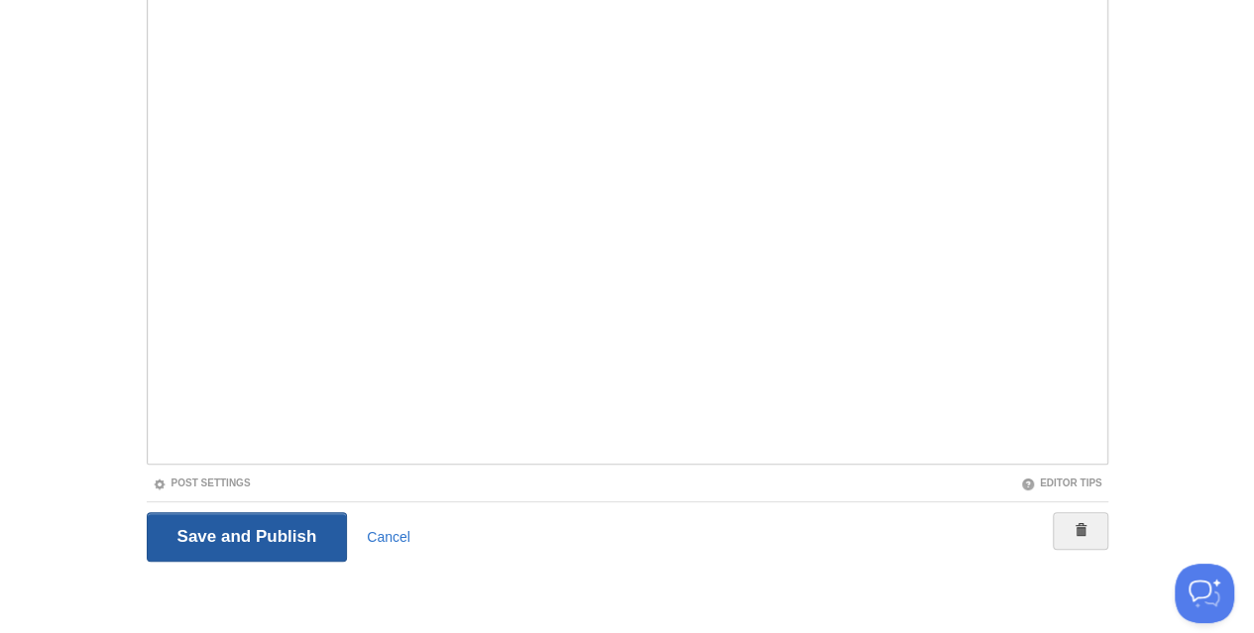
click at [245, 546] on input "Save and Publish" at bounding box center [247, 537] width 201 height 50
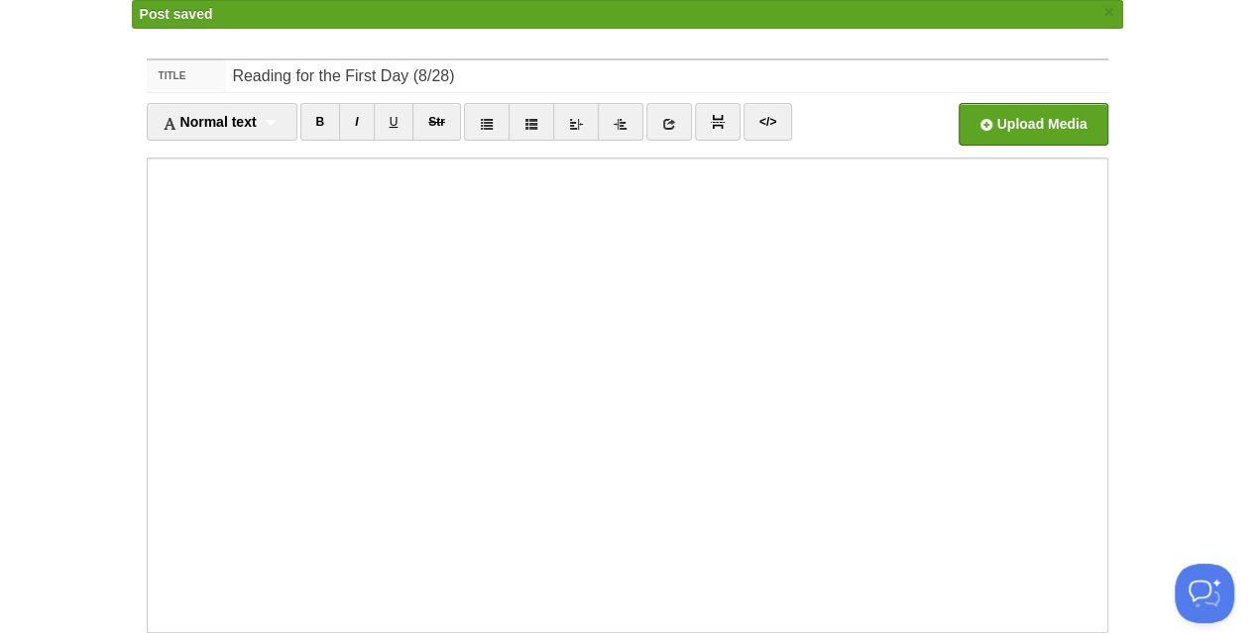
scroll to position [12, 0]
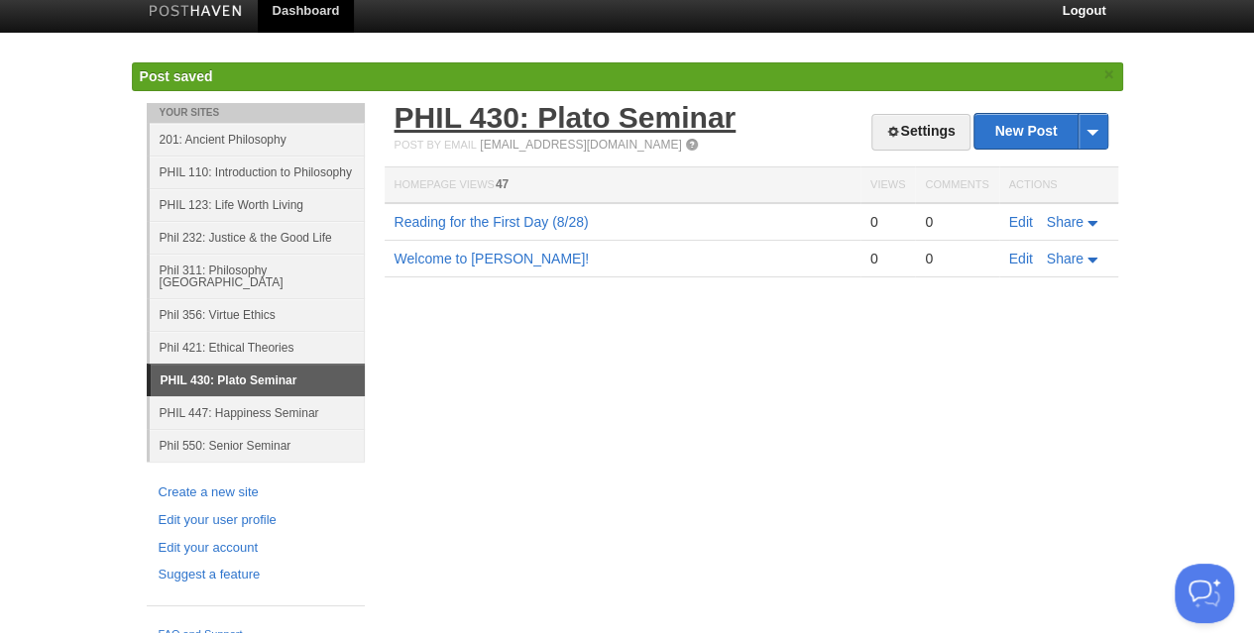
click at [546, 114] on link "PHIL 430: Plato Seminar" at bounding box center [566, 117] width 342 height 33
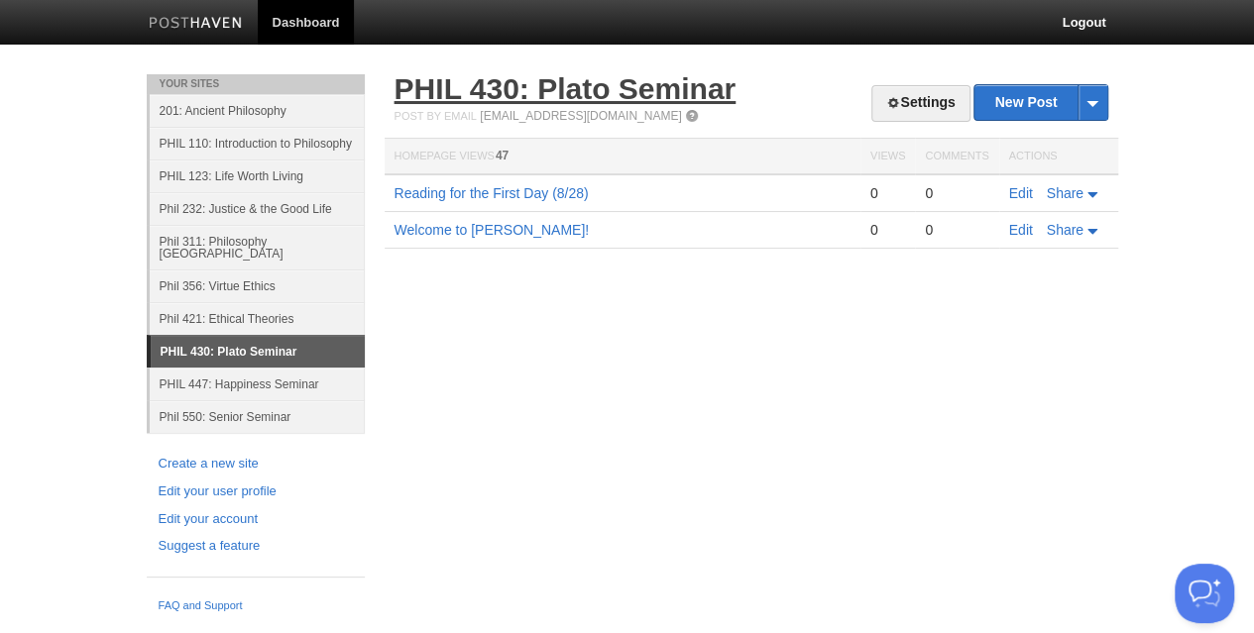
scroll to position [0, 0]
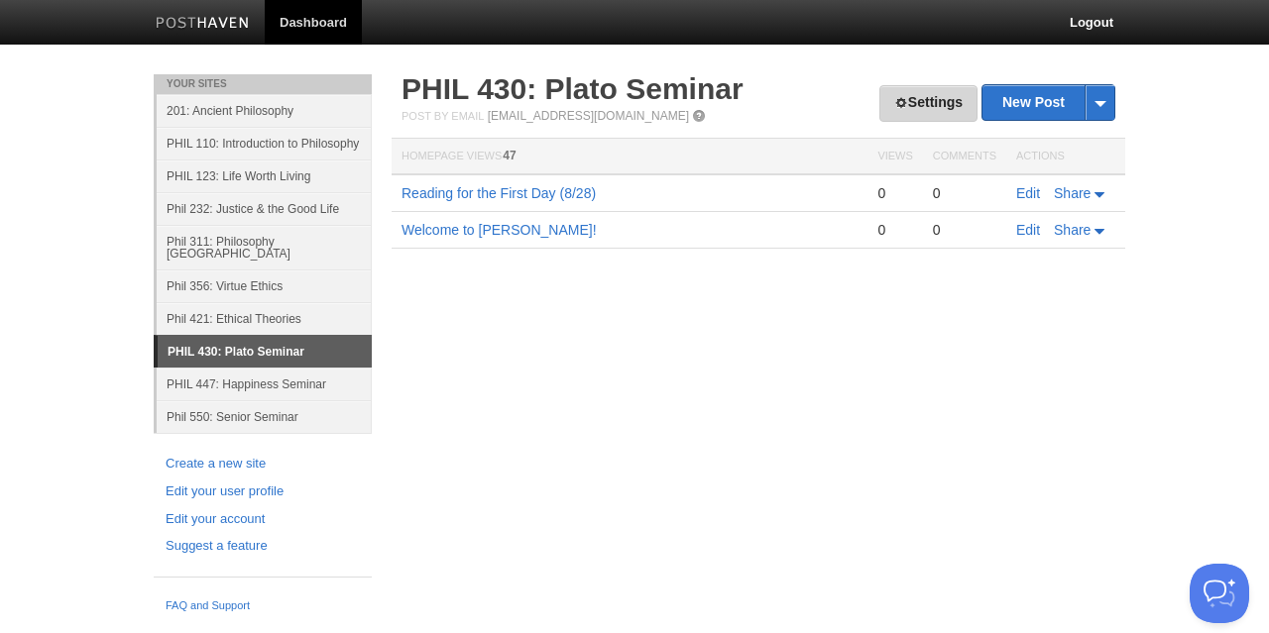
click at [952, 108] on link "Settings" at bounding box center [928, 103] width 98 height 37
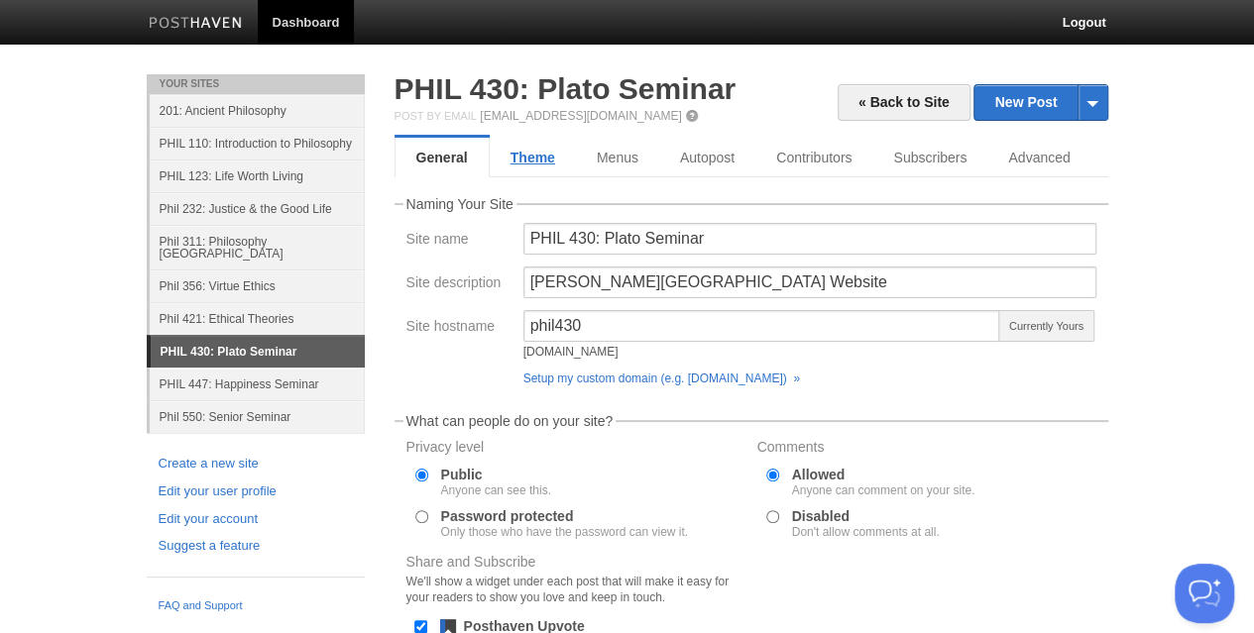
click at [547, 161] on link "Theme" at bounding box center [533, 158] width 86 height 40
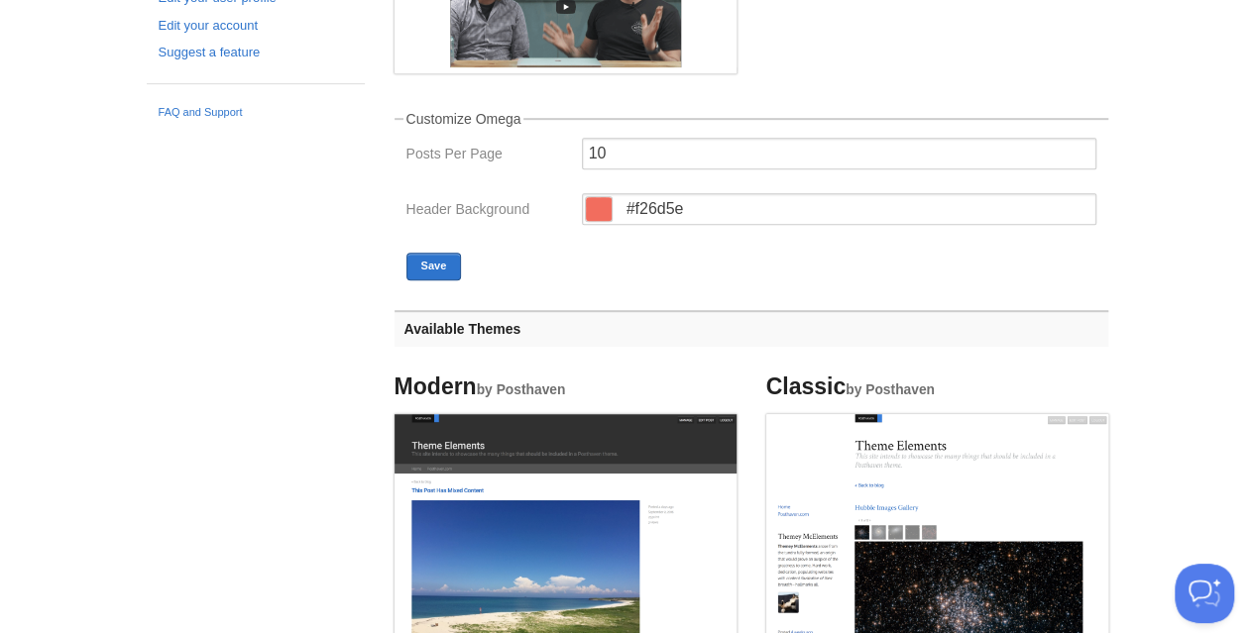
scroll to position [496, 0]
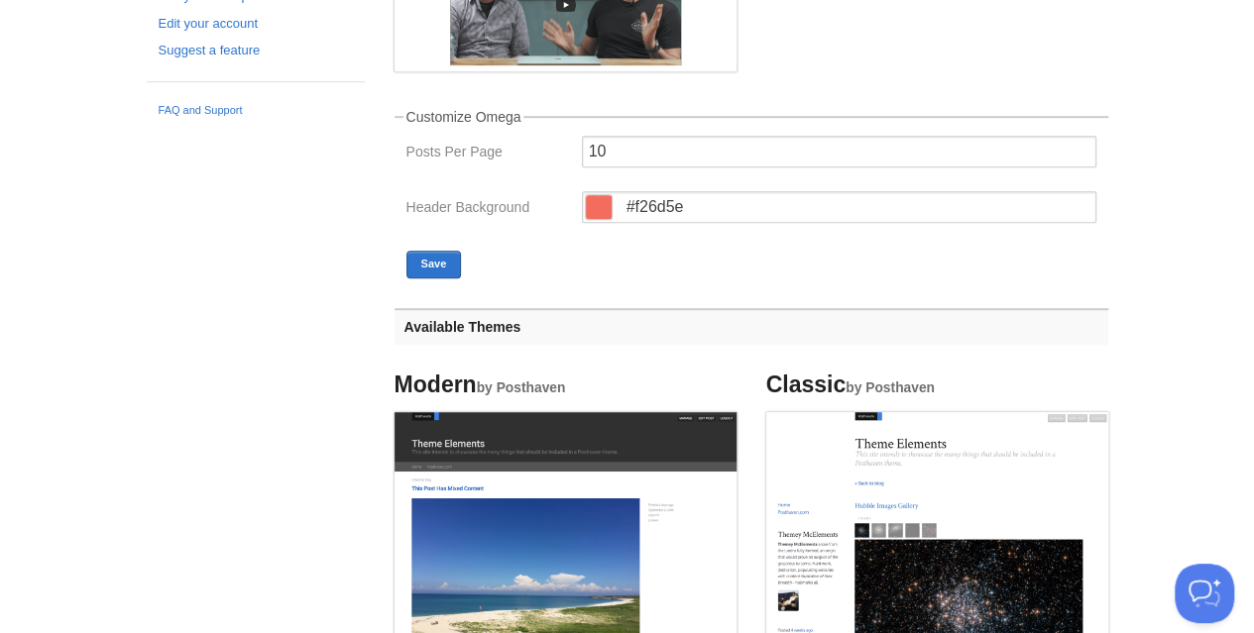
click at [598, 213] on span at bounding box center [599, 207] width 26 height 24
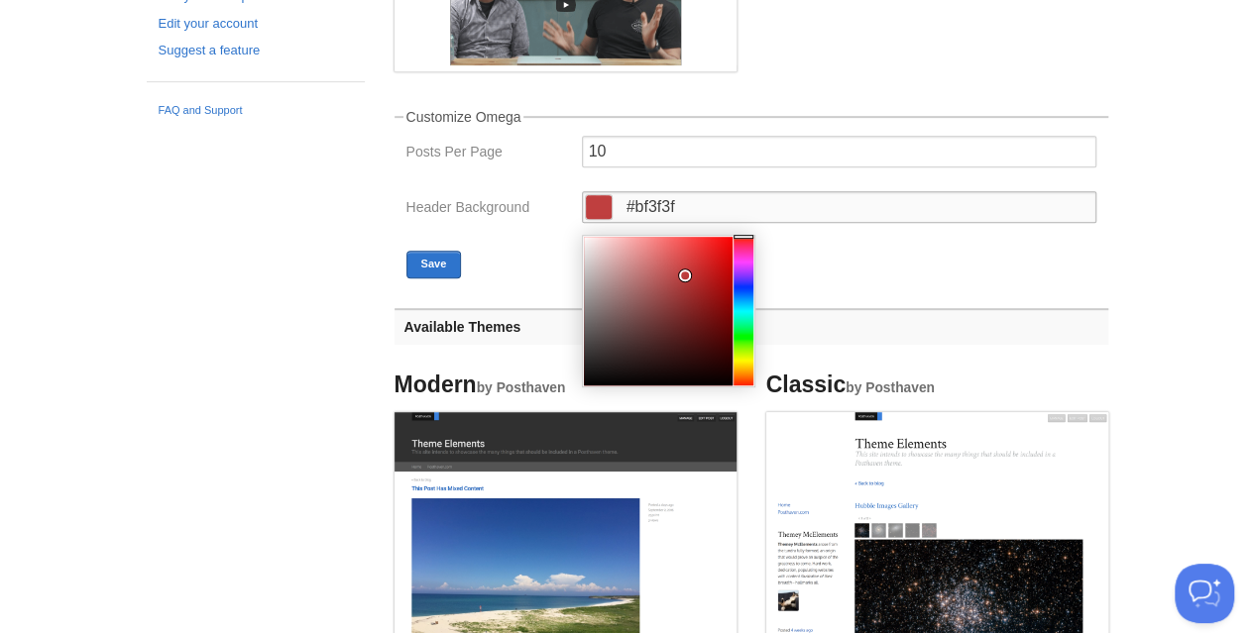
click at [683, 275] on div at bounding box center [658, 311] width 149 height 149
type input "#cf4444"
click at [683, 266] on div at bounding box center [658, 311] width 149 height 149
click at [445, 263] on button "Save" at bounding box center [434, 265] width 56 height 28
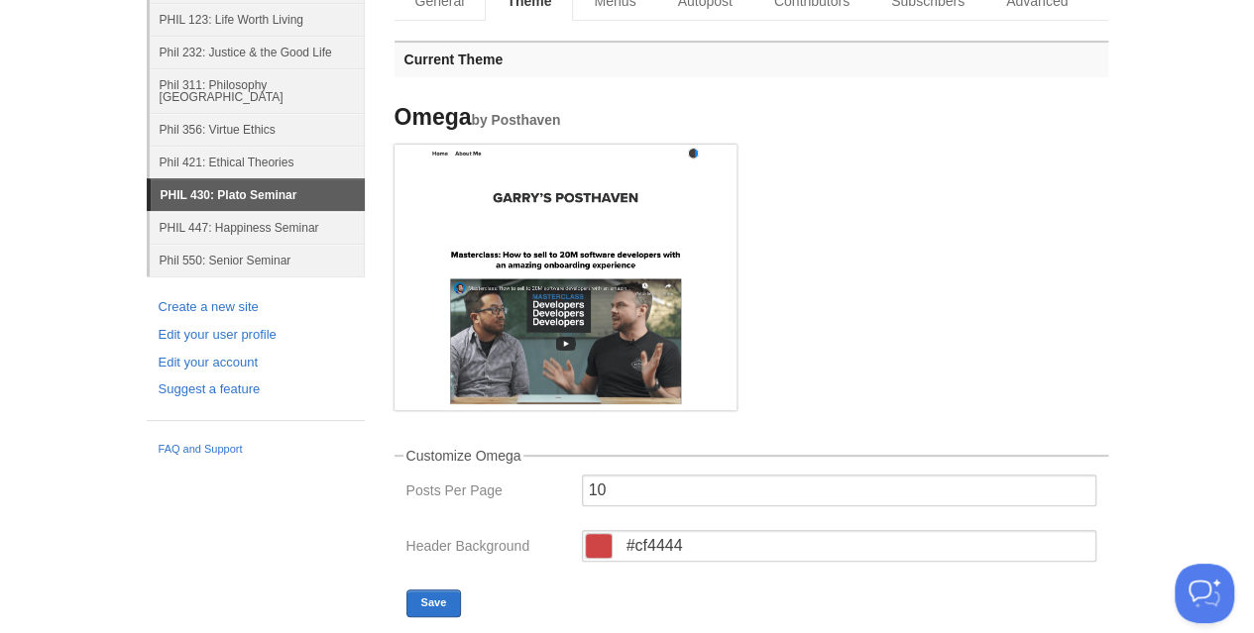
scroll to position [0, 0]
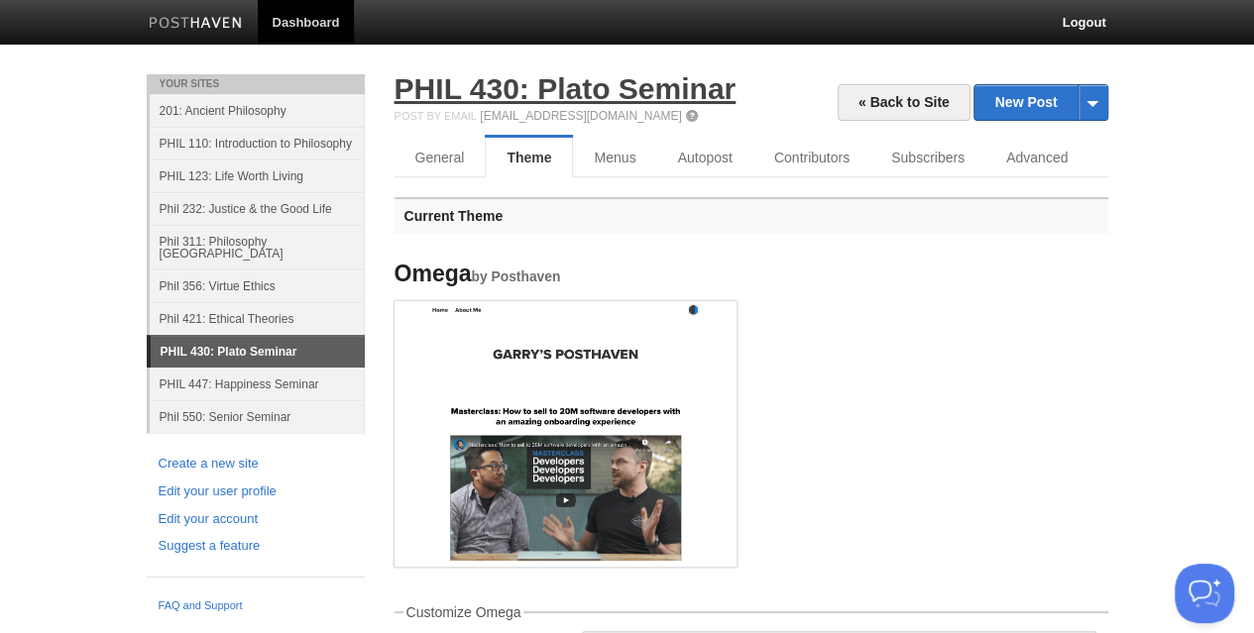
click at [625, 80] on link "PHIL 430: Plato Seminar" at bounding box center [566, 88] width 342 height 33
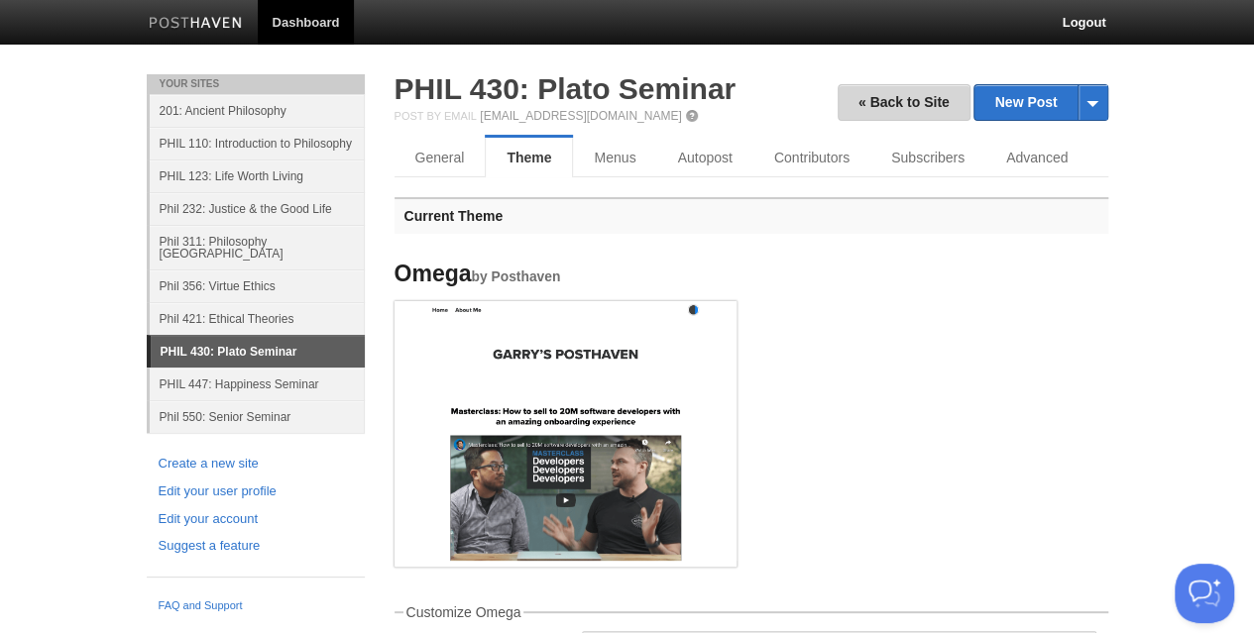
click at [927, 100] on link "« Back to Site" at bounding box center [904, 102] width 133 height 37
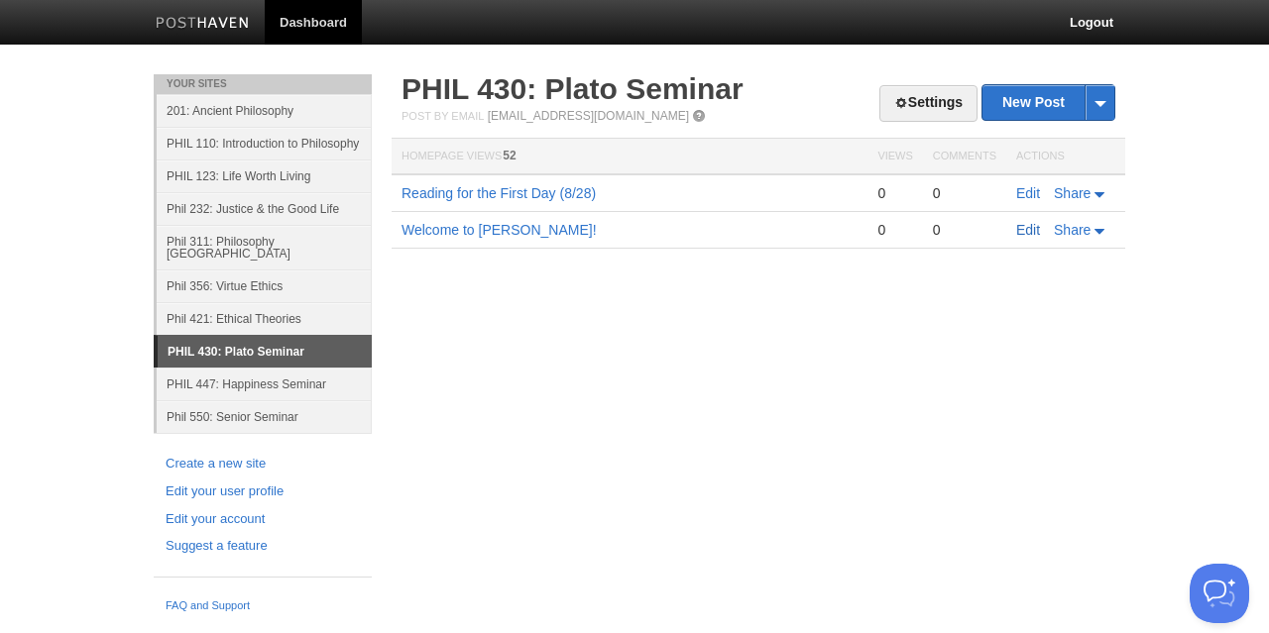
click at [1029, 228] on link "Edit" at bounding box center [1028, 230] width 24 height 16
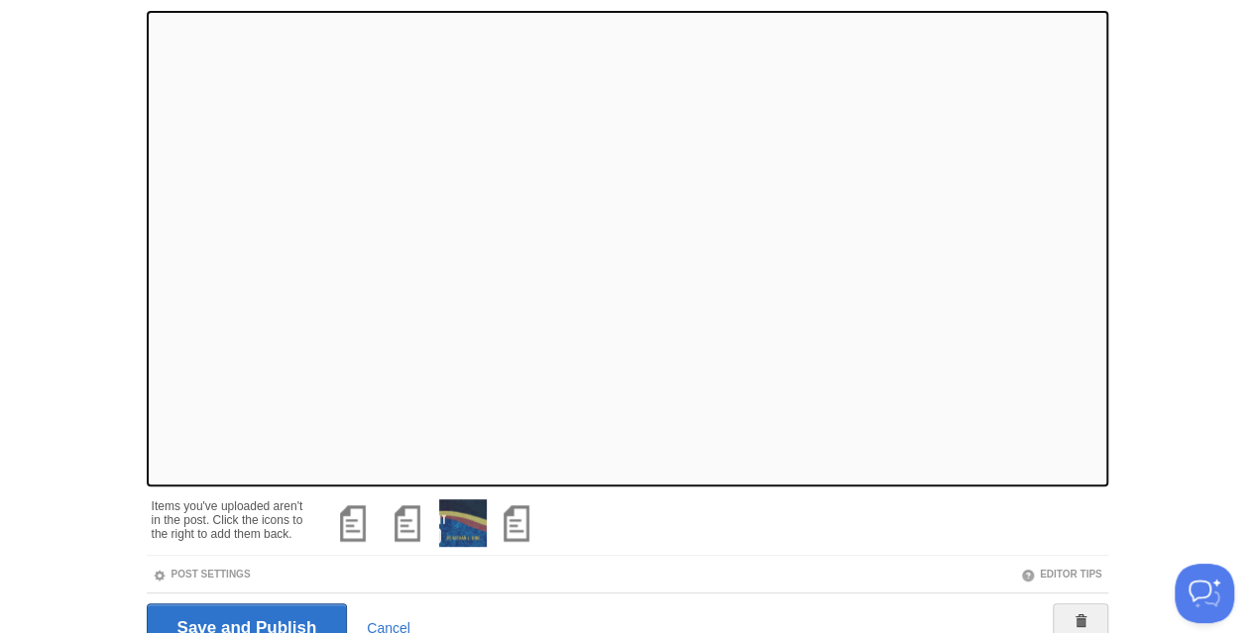
scroll to position [231, 0]
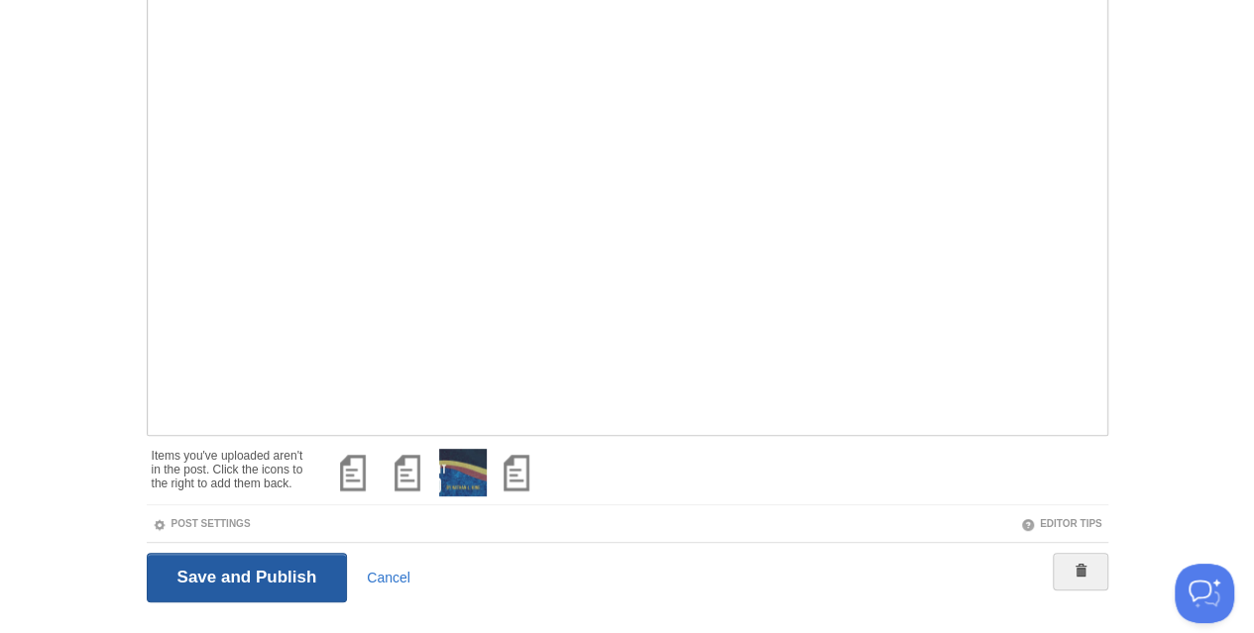
click at [167, 564] on input "Save and Publish" at bounding box center [247, 578] width 201 height 50
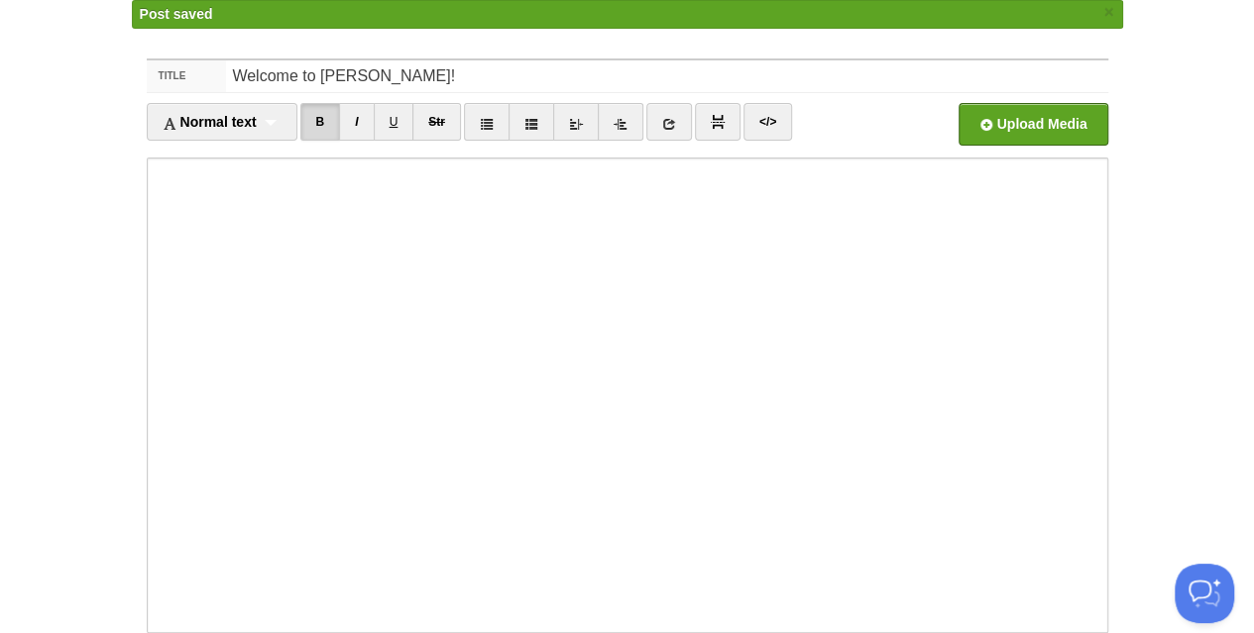
scroll to position [12, 0]
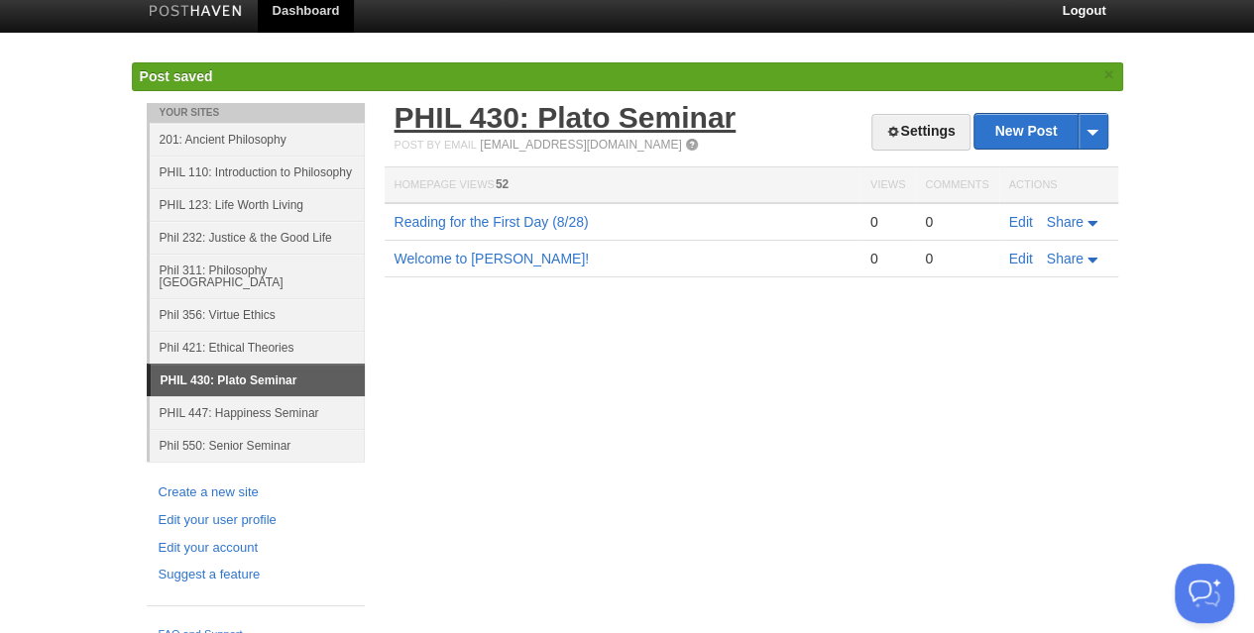
click at [508, 104] on link "PHIL 430: Plato Seminar" at bounding box center [566, 117] width 342 height 33
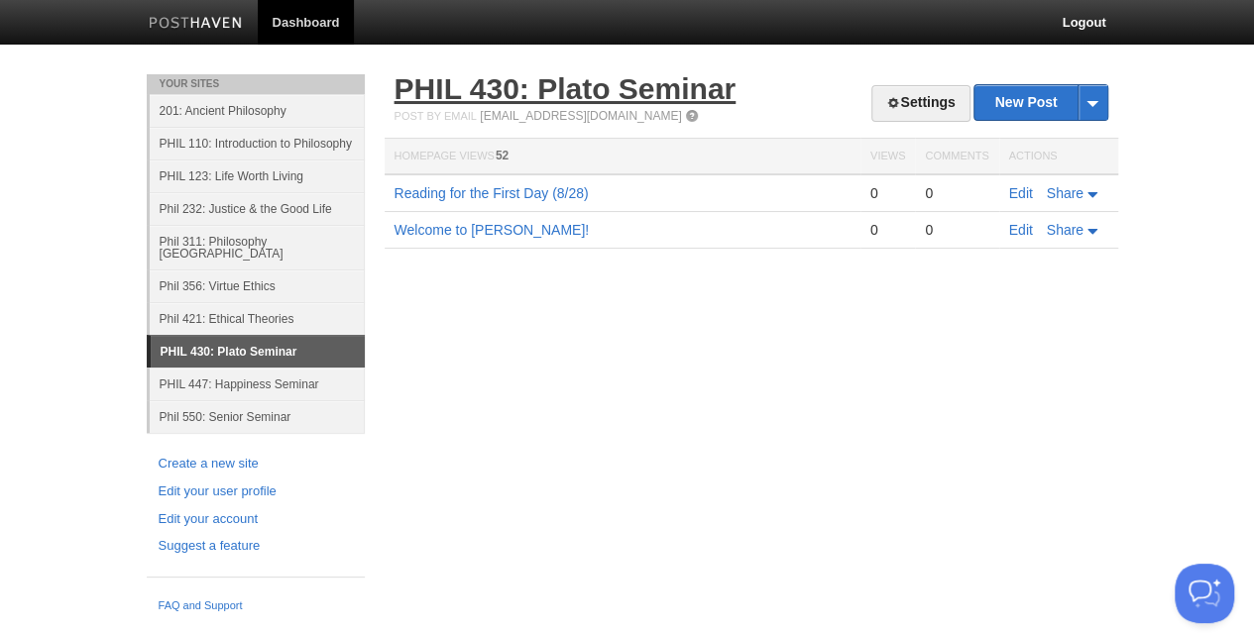
scroll to position [0, 0]
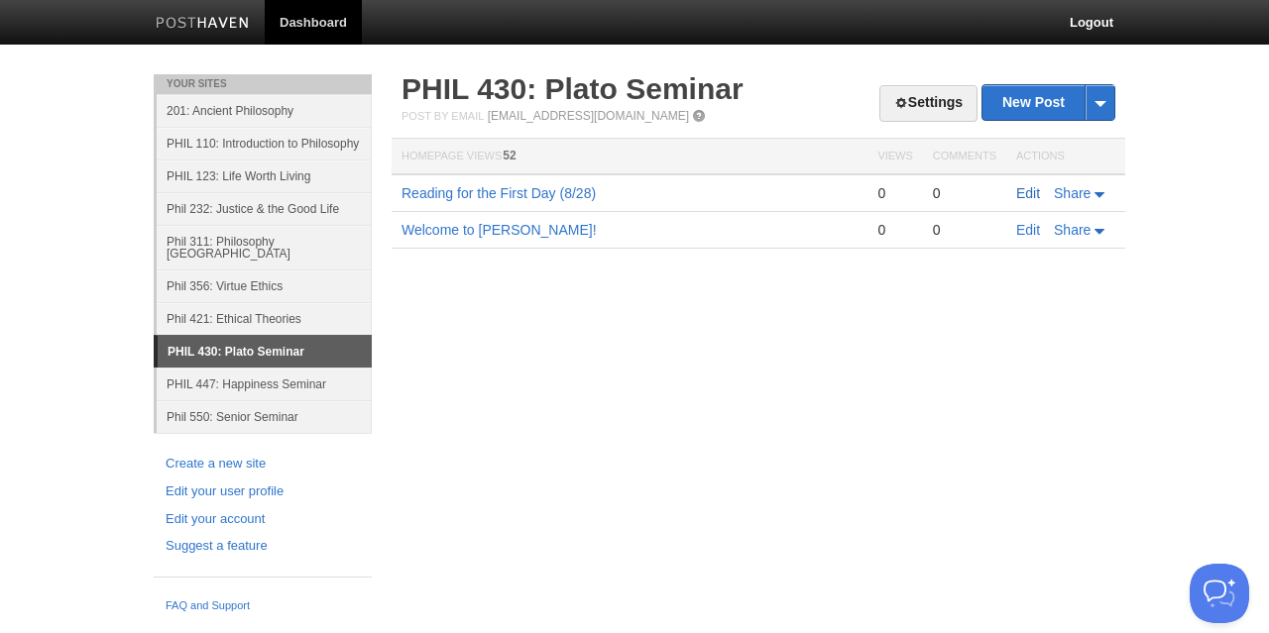
click at [1027, 191] on link "Edit" at bounding box center [1028, 193] width 24 height 16
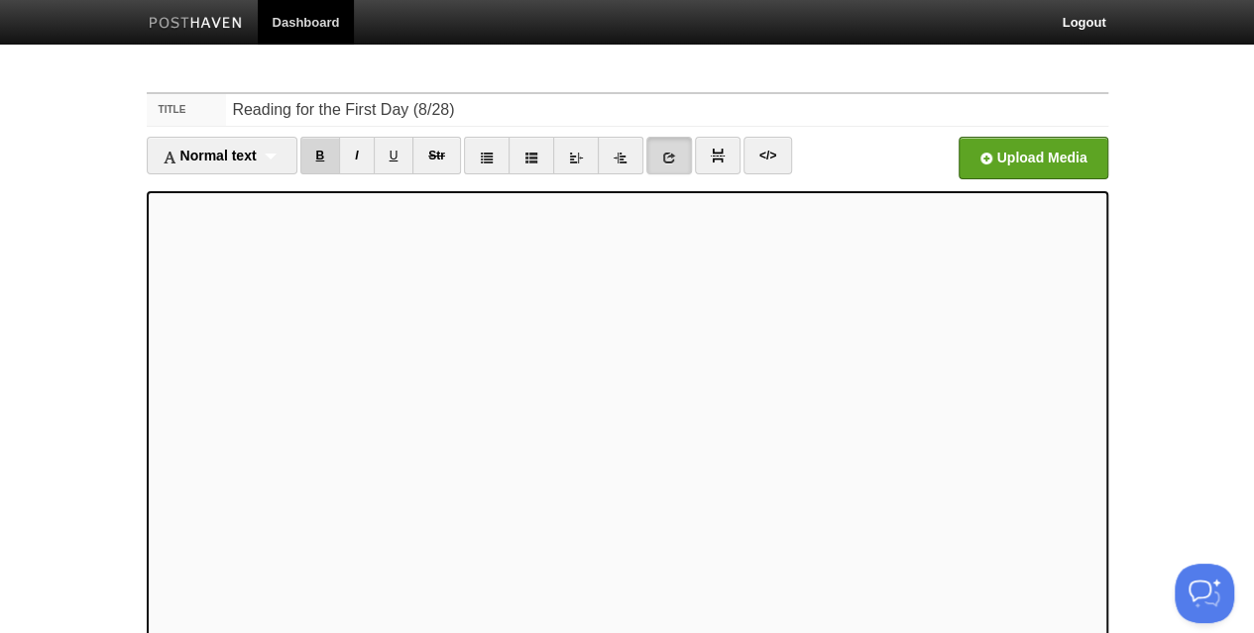
click at [327, 150] on link "B" at bounding box center [320, 156] width 41 height 38
drag, startPoint x: 321, startPoint y: 150, endPoint x: 341, endPoint y: 192, distance: 47.0
click at [321, 150] on link "B" at bounding box center [320, 156] width 41 height 38
click at [317, 157] on link "B" at bounding box center [320, 156] width 41 height 38
click at [322, 152] on link "B" at bounding box center [320, 156] width 41 height 38
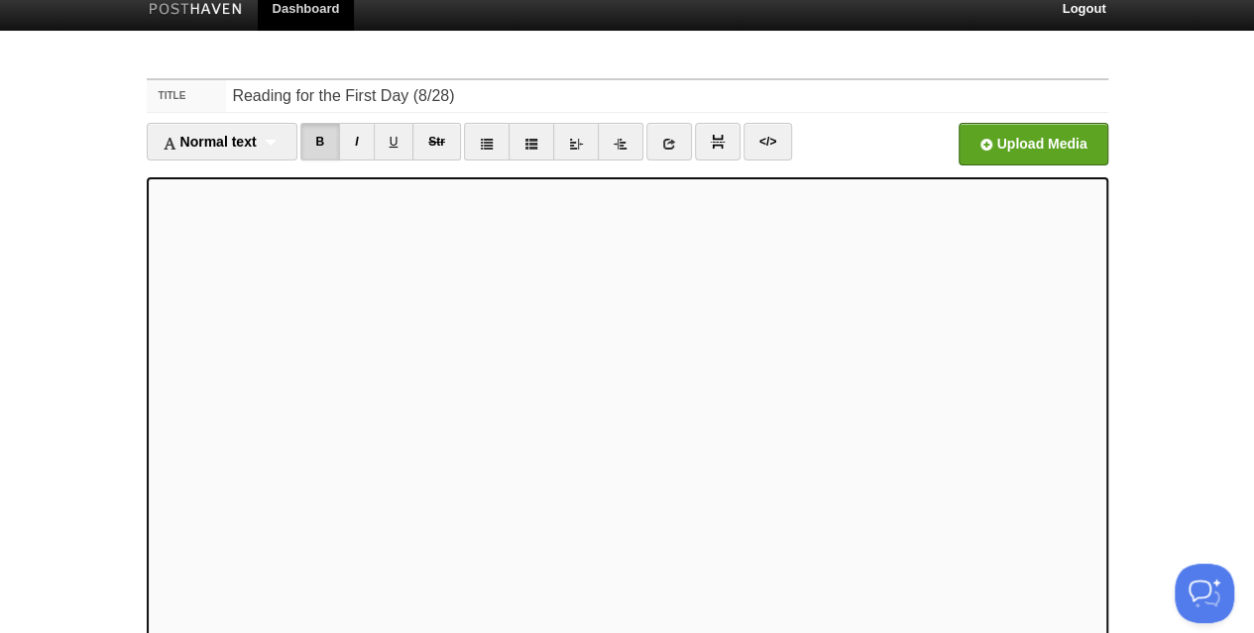
scroll to position [202, 0]
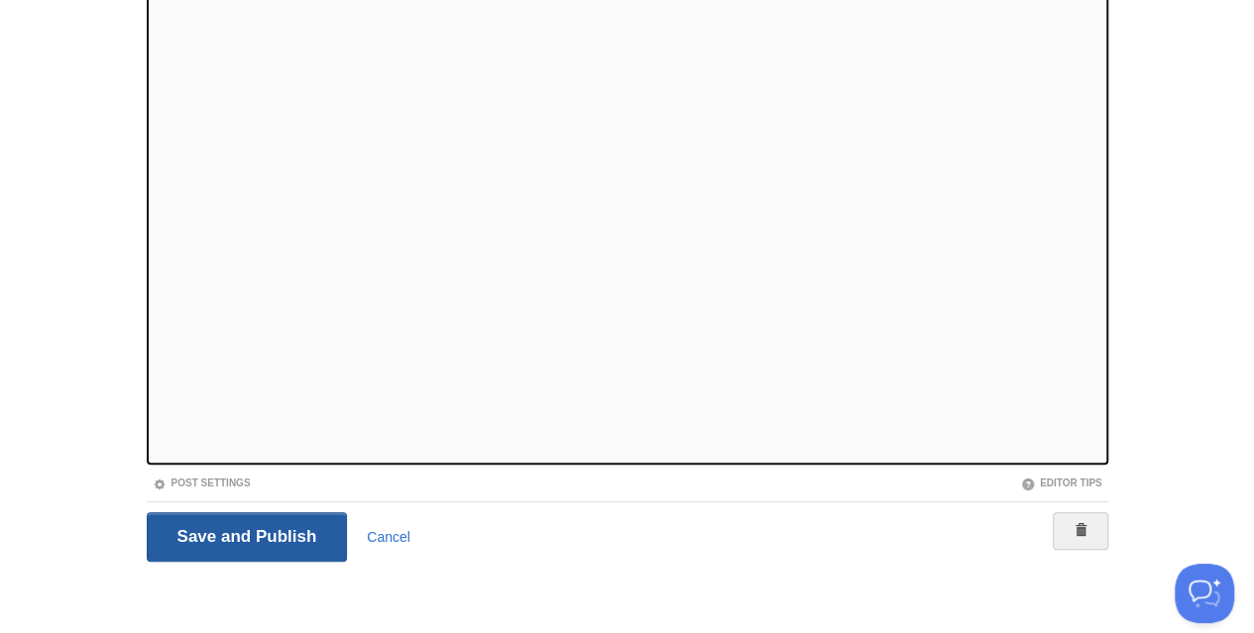
click at [265, 524] on input "Save and Publish" at bounding box center [247, 537] width 201 height 50
